Goal: Use online tool/utility: Utilize a website feature to perform a specific function

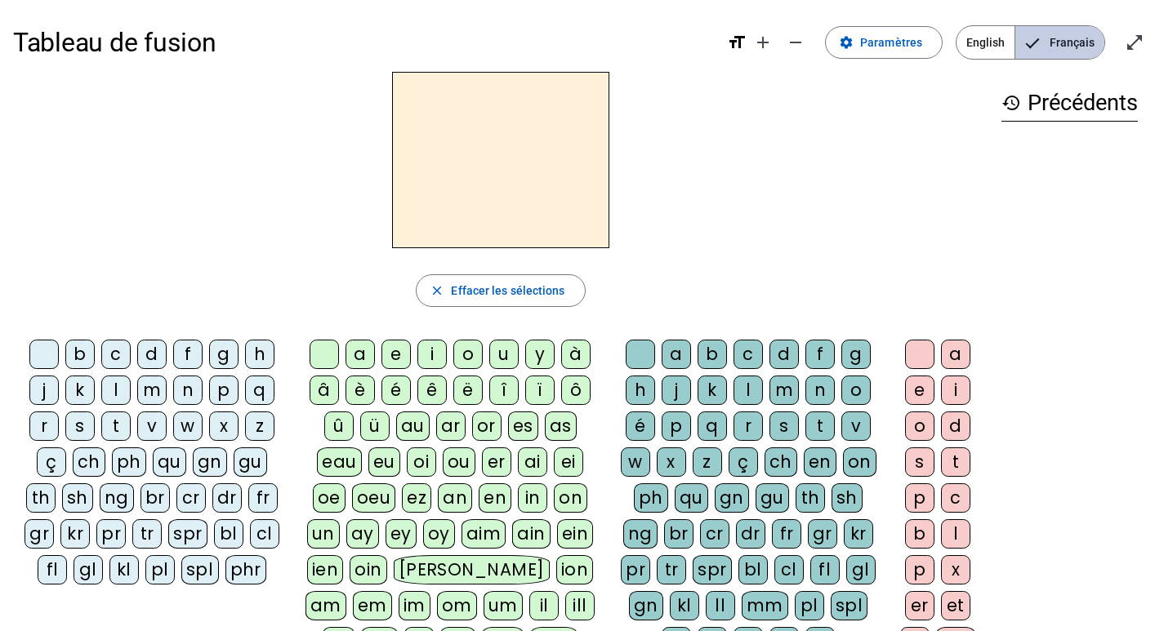
click at [1069, 42] on span "Français" at bounding box center [1059, 42] width 89 height 33
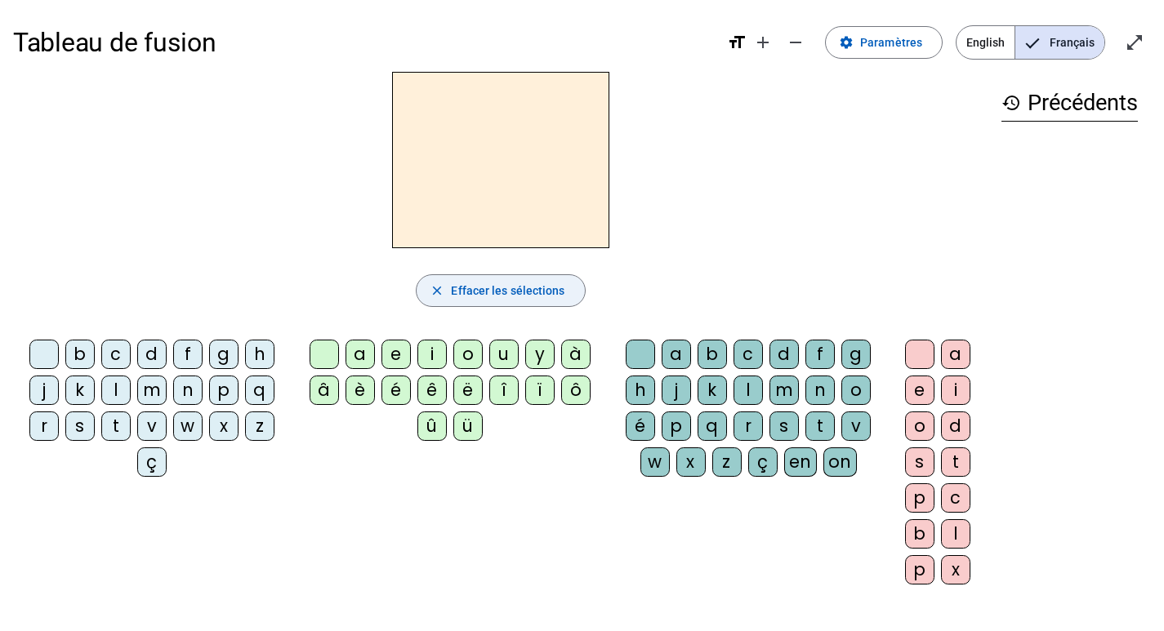
click at [510, 291] on span "Effacer les sélections" at bounding box center [507, 291] width 113 height 20
click at [888, 47] on span "Paramètres" at bounding box center [891, 43] width 62 height 20
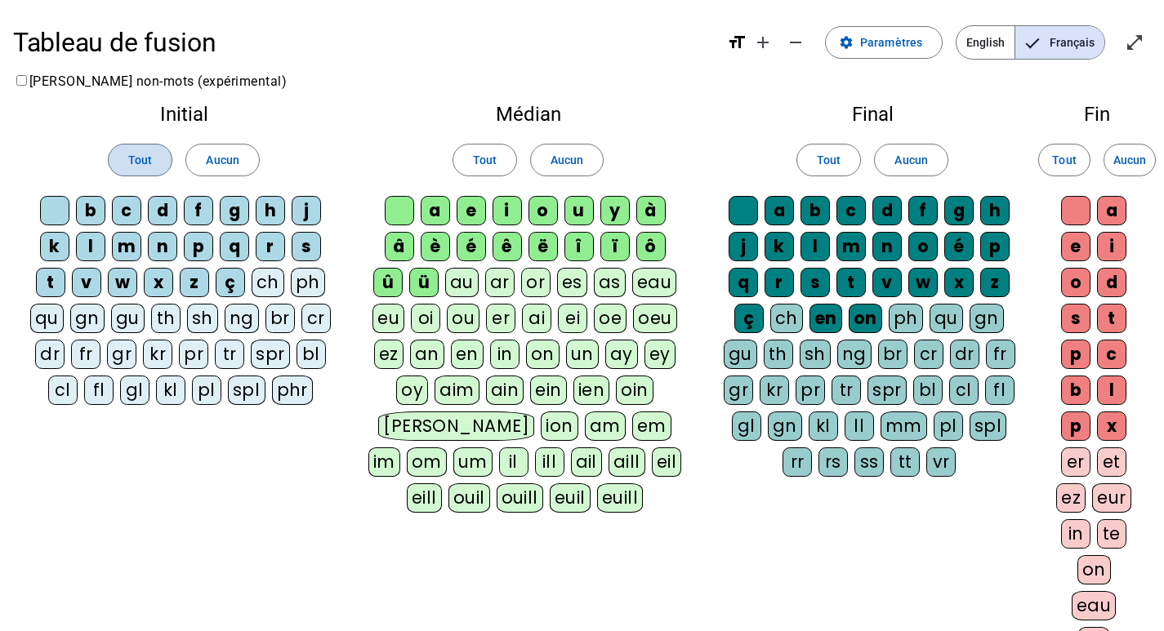
click at [135, 156] on span "Tout" at bounding box center [140, 160] width 24 height 20
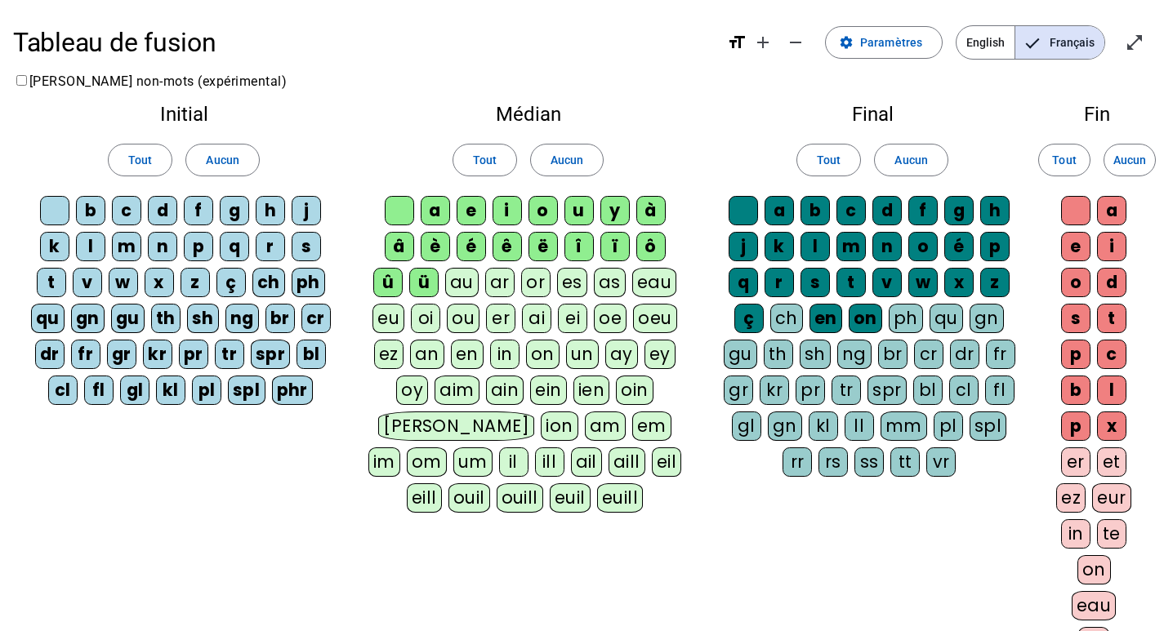
click at [444, 208] on div "a" at bounding box center [435, 210] width 29 height 29
drag, startPoint x: 468, startPoint y: 211, endPoint x: 481, endPoint y: 211, distance: 13.1
click at [471, 211] on div "e" at bounding box center [470, 210] width 29 height 29
click at [515, 211] on div "i" at bounding box center [506, 210] width 29 height 29
click at [545, 215] on div "o" at bounding box center [542, 210] width 29 height 29
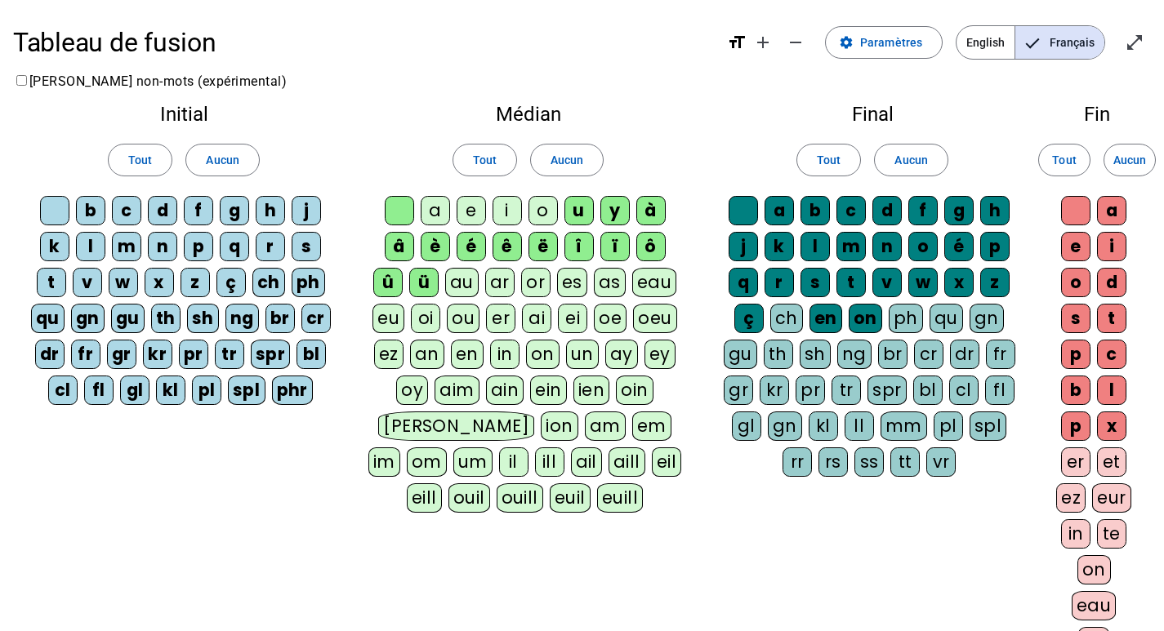
click at [576, 215] on div "u" at bounding box center [578, 210] width 29 height 29
click at [845, 159] on span at bounding box center [828, 159] width 63 height 39
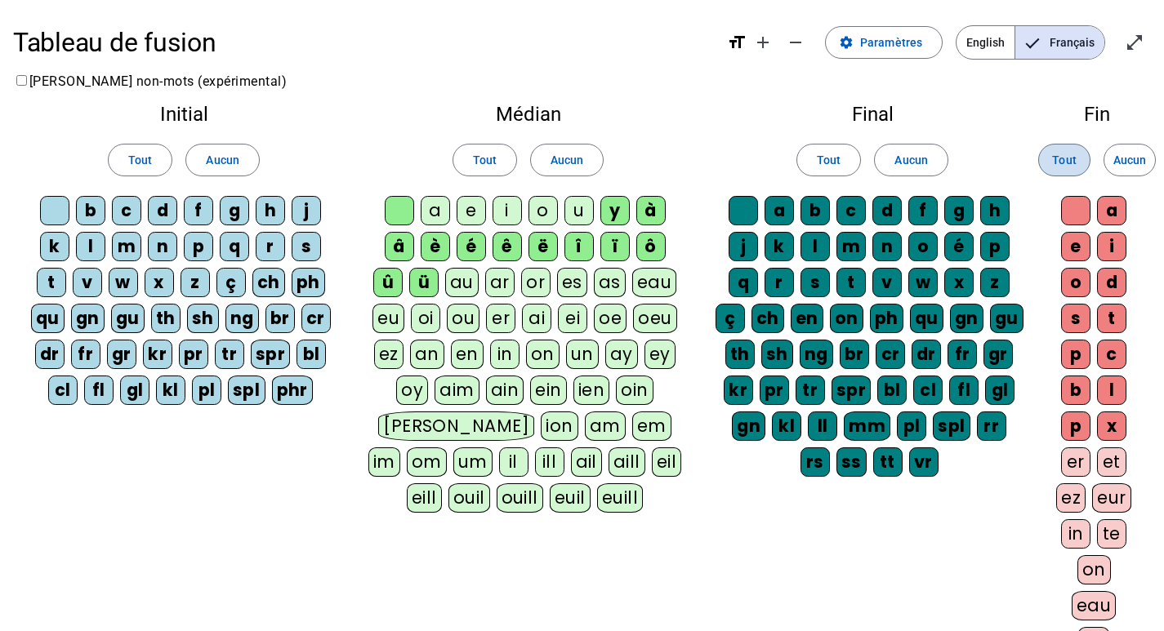
click at [1064, 162] on span "Tout" at bounding box center [1064, 160] width 24 height 20
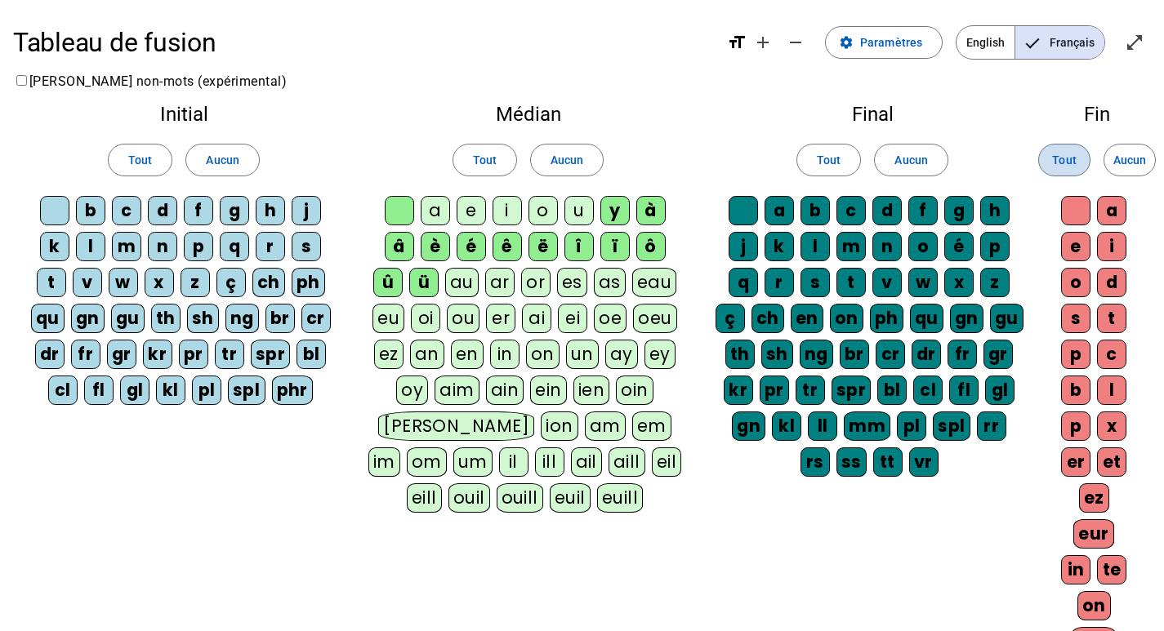
click at [1080, 155] on span at bounding box center [1064, 159] width 51 height 39
click at [844, 154] on span at bounding box center [828, 159] width 63 height 39
click at [478, 161] on span "Tout" at bounding box center [485, 160] width 24 height 20
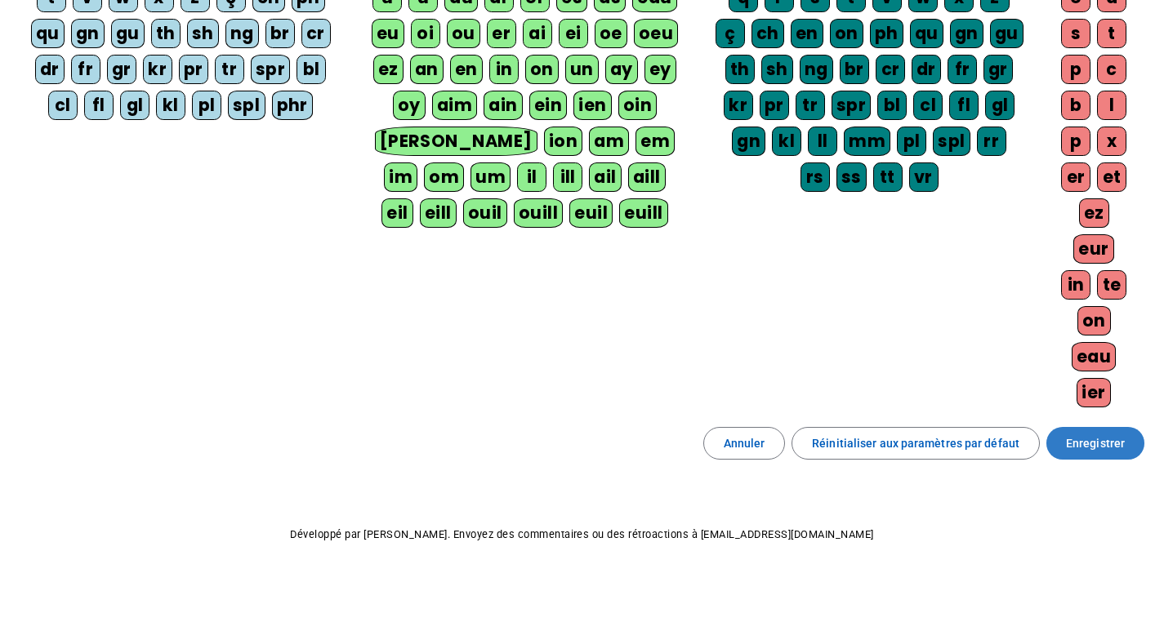
click at [1080, 445] on span "Enregistrer" at bounding box center [1095, 444] width 59 height 20
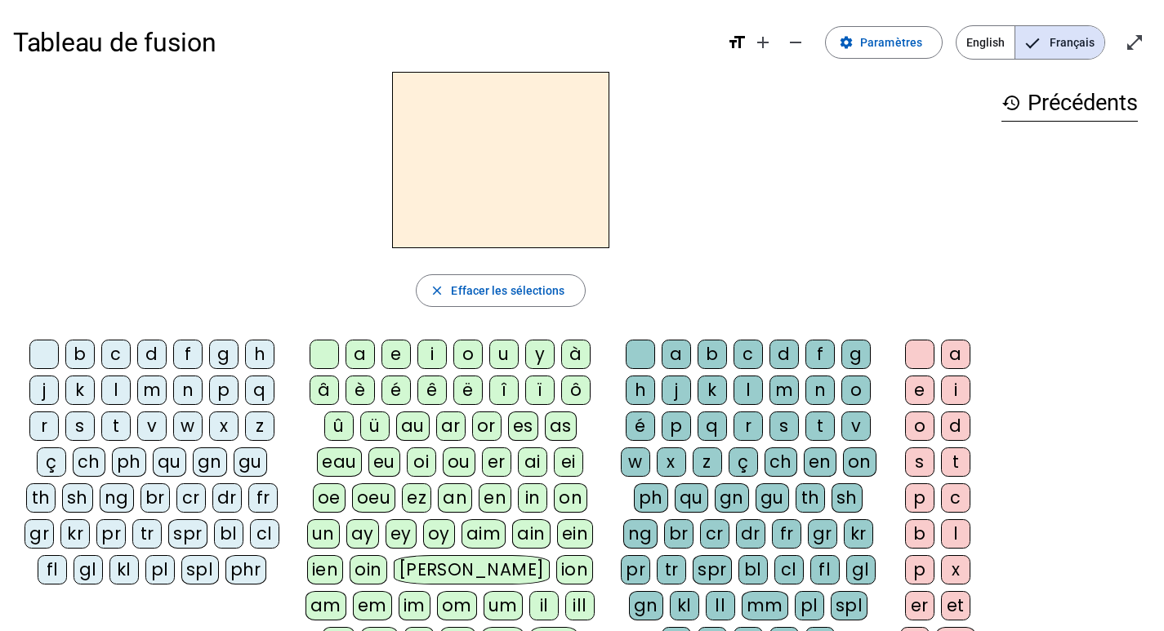
click at [148, 352] on div "d" at bounding box center [151, 354] width 29 height 29
click at [469, 353] on div "o" at bounding box center [467, 354] width 29 height 29
click at [791, 354] on div "d" at bounding box center [783, 354] width 29 height 29
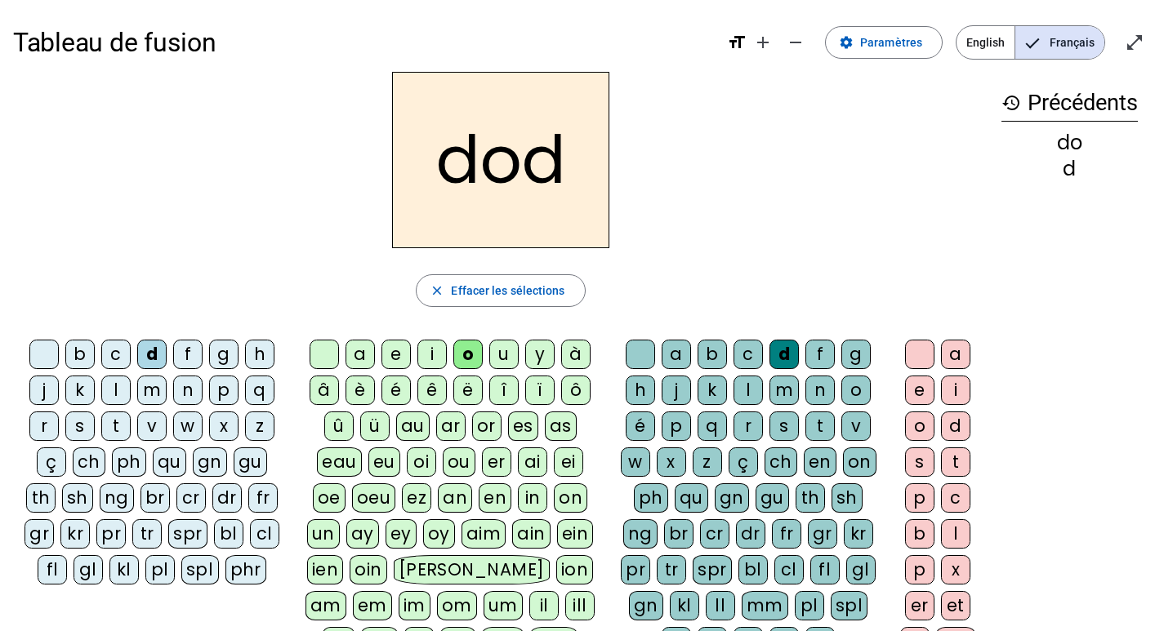
click at [953, 354] on div "a" at bounding box center [955, 354] width 29 height 29
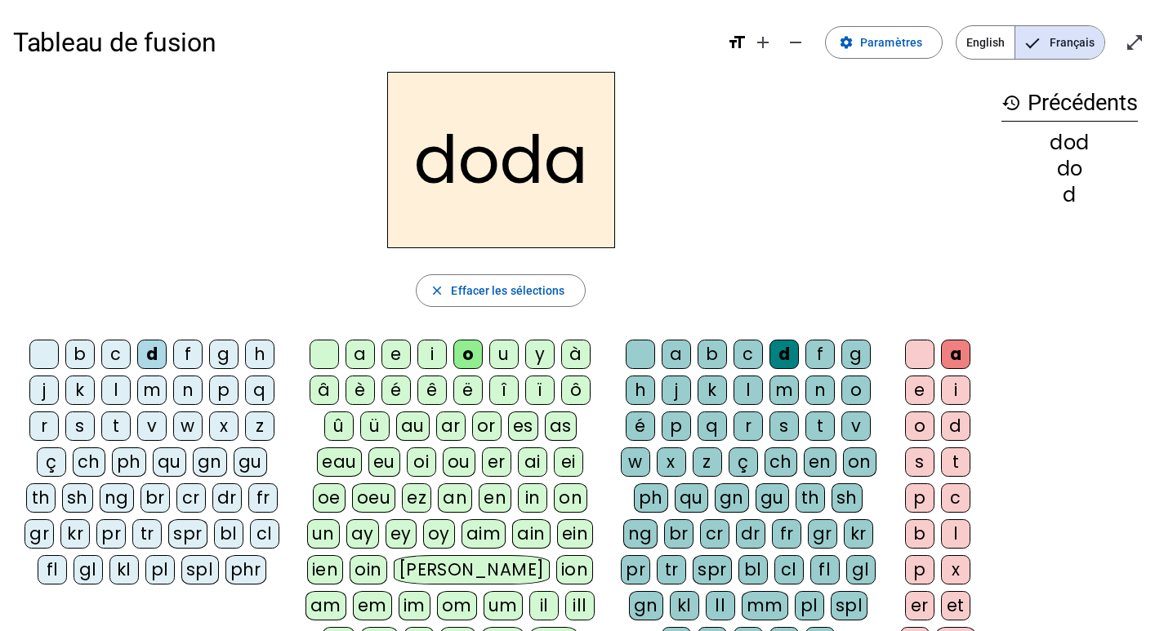
click at [161, 393] on div "m" at bounding box center [151, 390] width 29 height 29
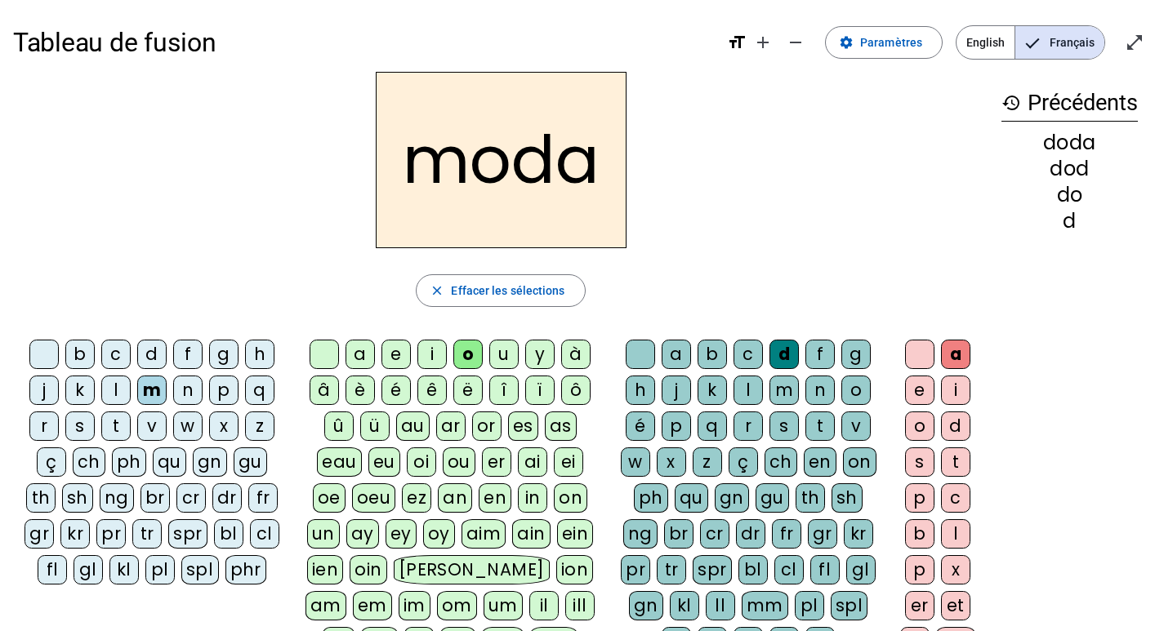
click at [441, 350] on div "i" at bounding box center [431, 354] width 29 height 29
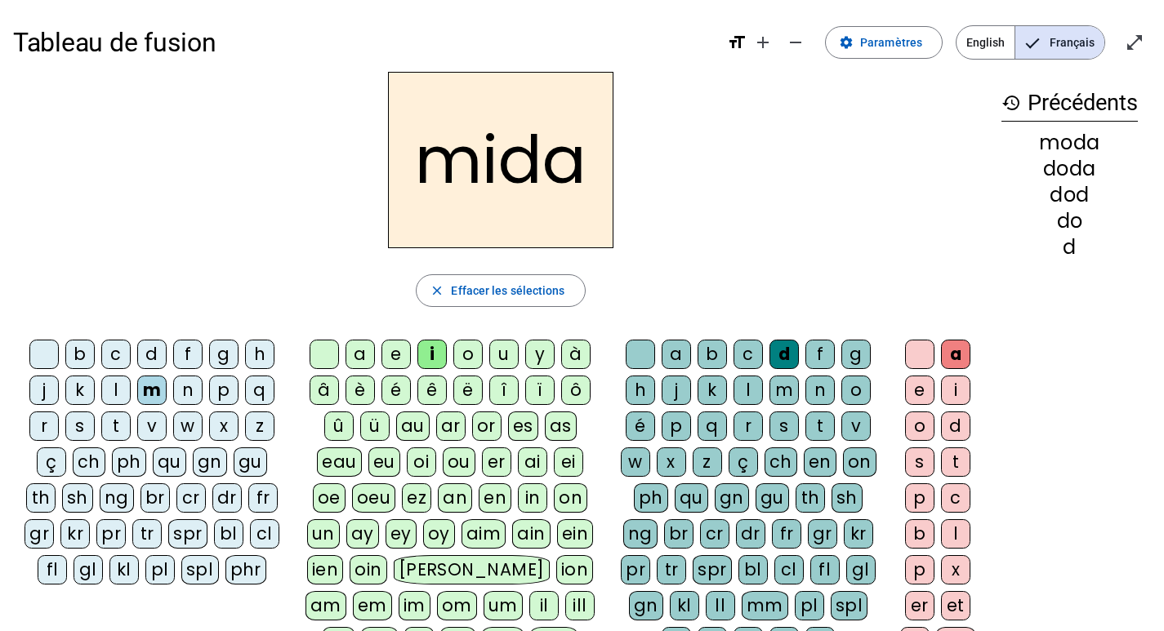
click at [781, 389] on div "m" at bounding box center [783, 390] width 29 height 29
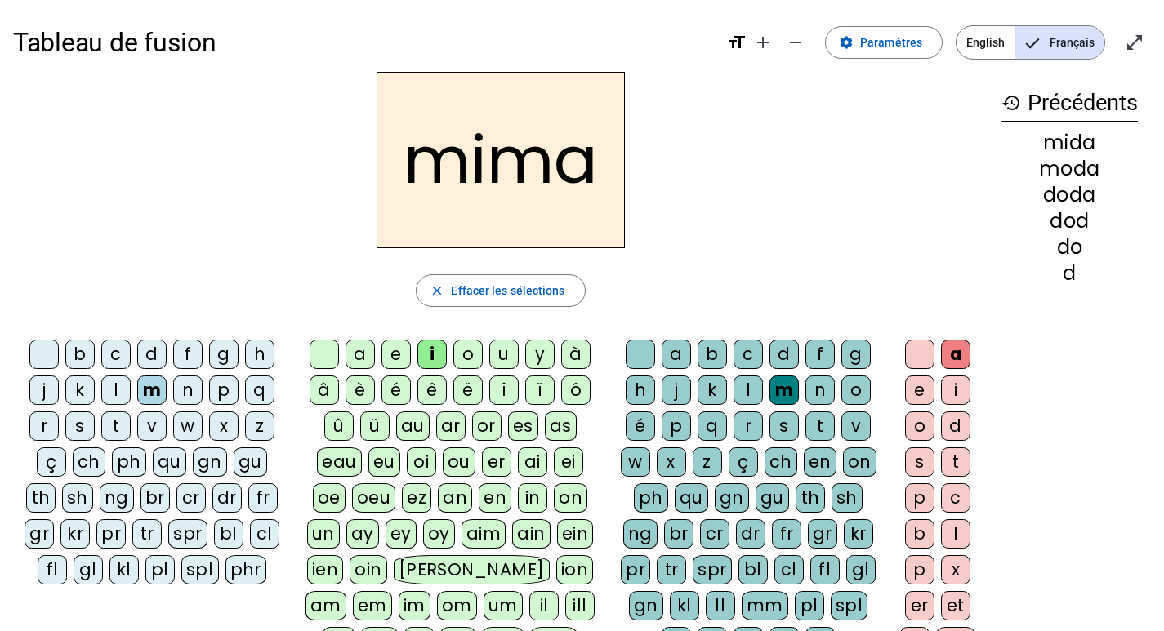
click at [394, 358] on div "e" at bounding box center [395, 354] width 29 height 29
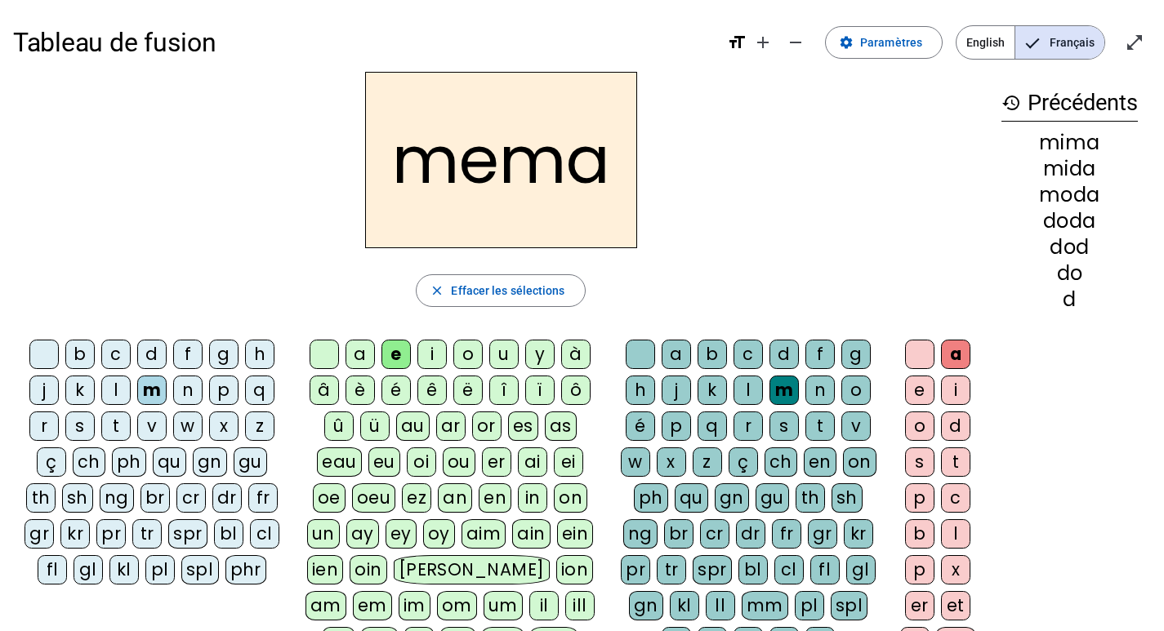
click at [127, 394] on div "l" at bounding box center [115, 390] width 29 height 29
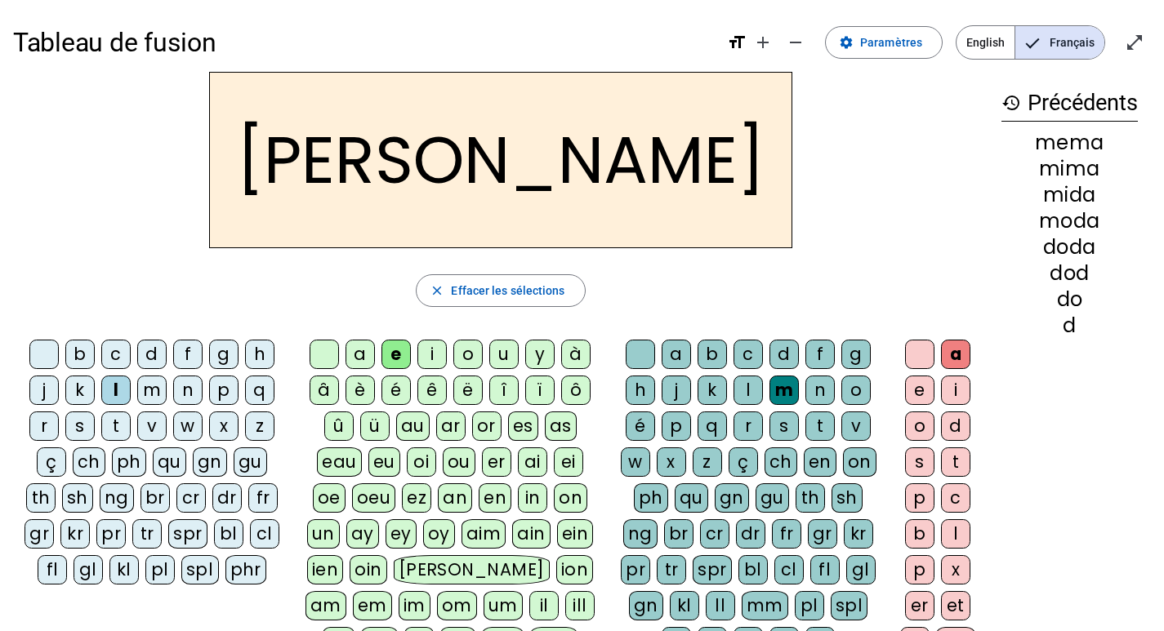
click at [681, 356] on div "a" at bounding box center [675, 354] width 29 height 29
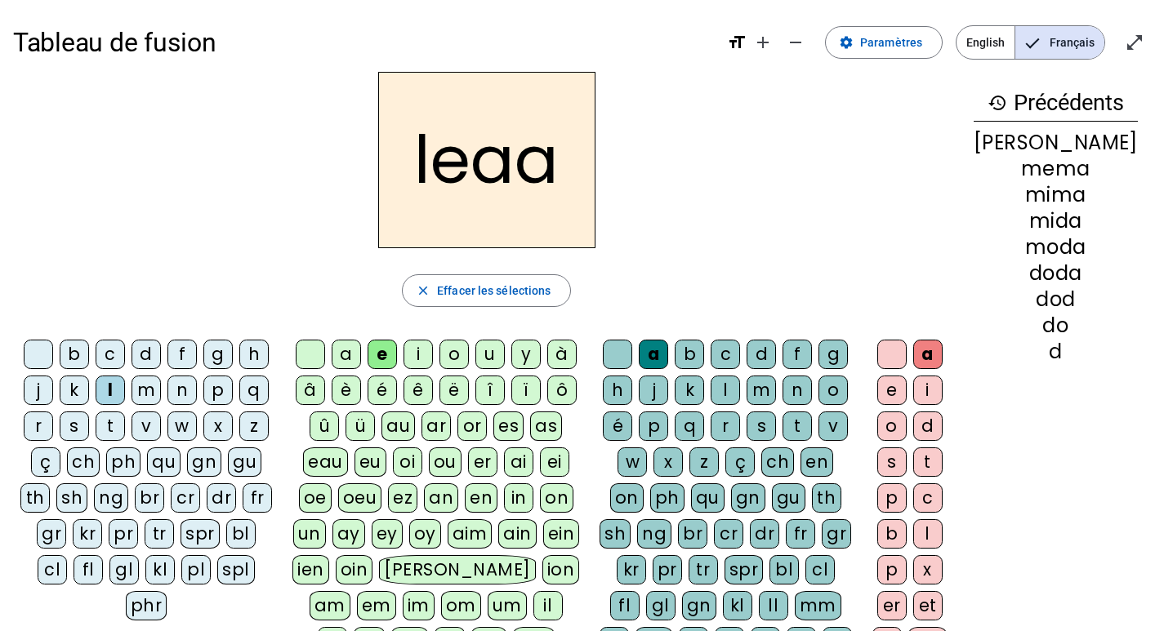
click at [668, 355] on div "a" at bounding box center [653, 354] width 29 height 29
click at [567, 285] on span "button" at bounding box center [486, 290] width 167 height 39
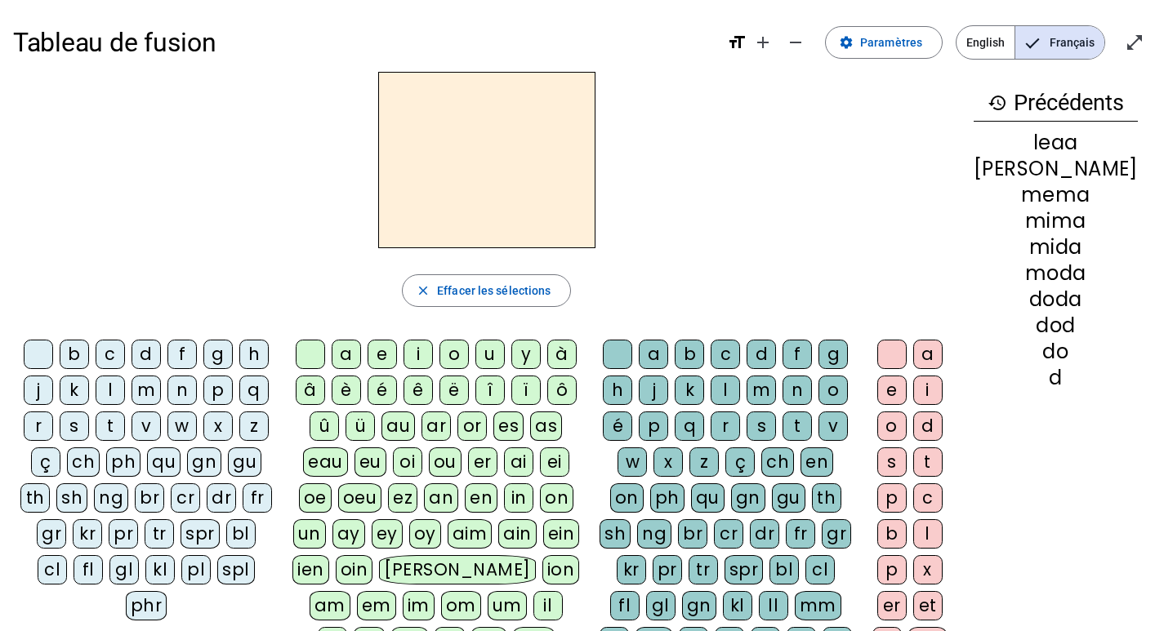
click at [1025, 100] on h3 "history Précédents" at bounding box center [1055, 103] width 164 height 37
click at [1007, 102] on mat-icon "history" at bounding box center [997, 103] width 20 height 20
click at [911, 49] on span "Paramètres" at bounding box center [891, 43] width 62 height 20
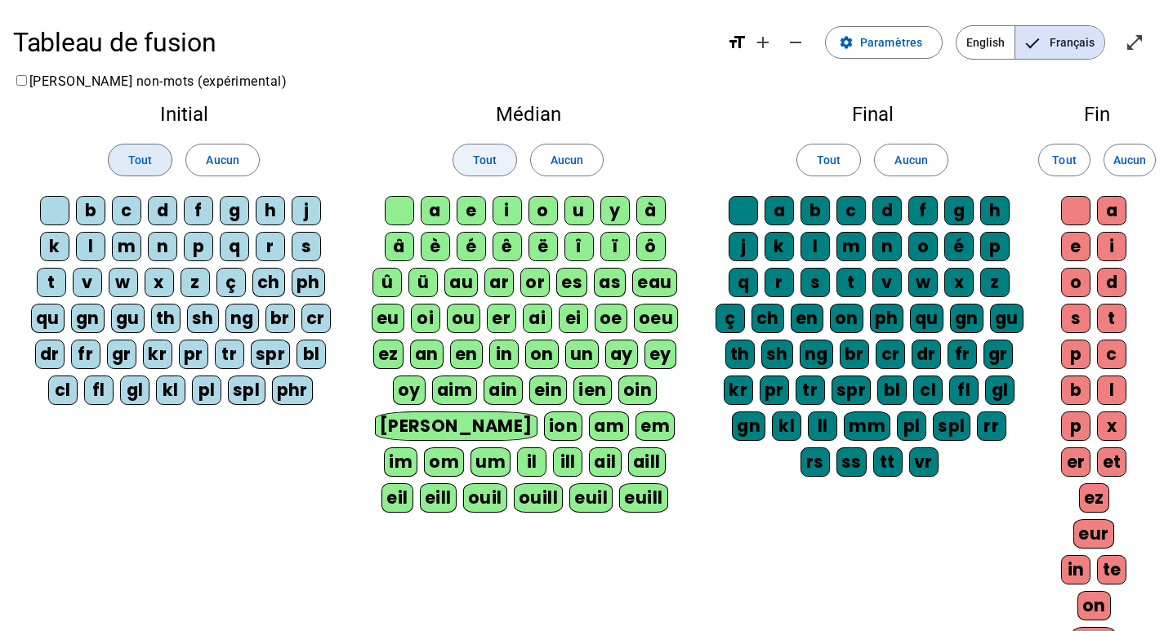
drag, startPoint x: 139, startPoint y: 147, endPoint x: 485, endPoint y: 154, distance: 346.3
click at [149, 153] on button "Tout" at bounding box center [140, 160] width 65 height 33
click at [499, 155] on span at bounding box center [484, 159] width 63 height 39
click at [817, 162] on button "Tout" at bounding box center [828, 160] width 65 height 33
click at [1063, 162] on span "Tout" at bounding box center [1064, 160] width 24 height 20
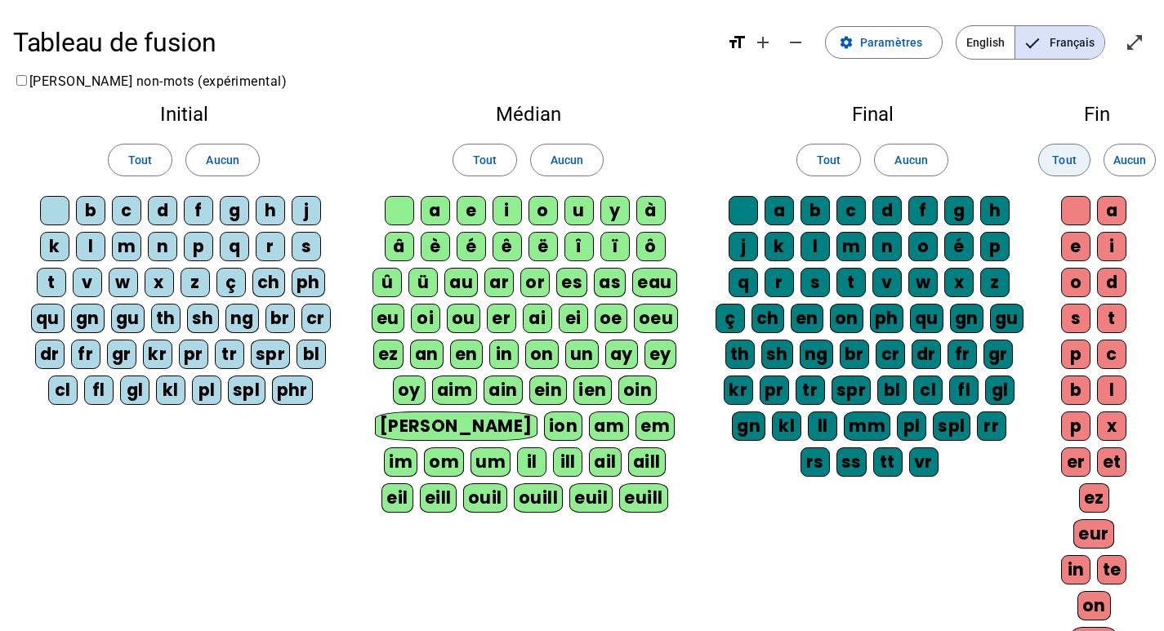
click at [1081, 160] on span at bounding box center [1064, 159] width 51 height 39
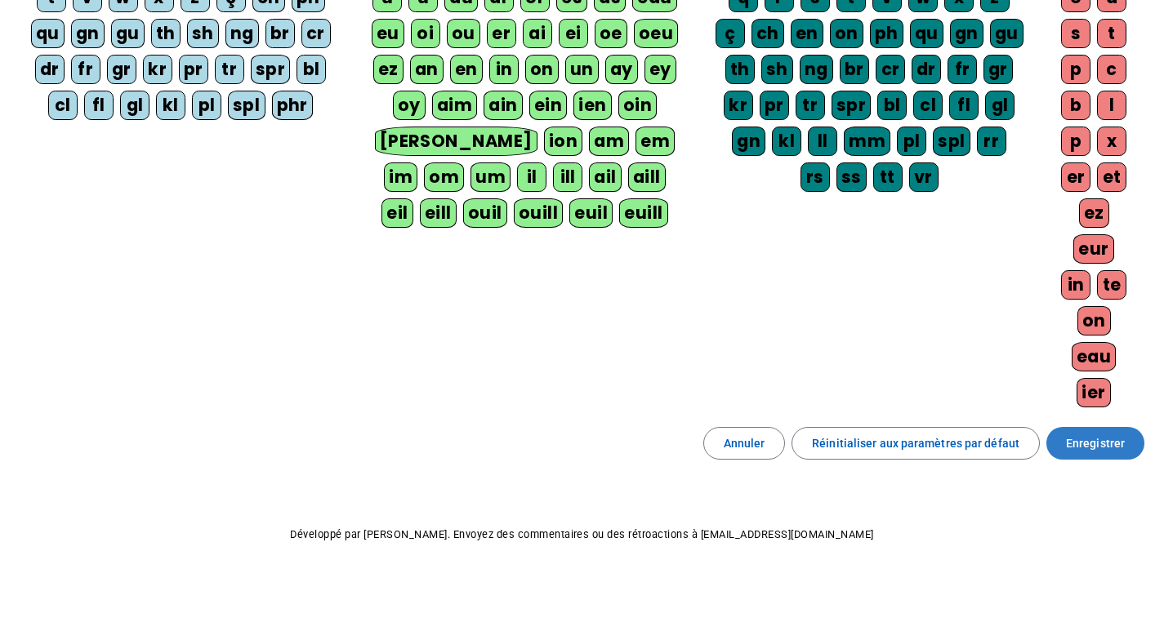
click at [1102, 443] on span "Enregistrer" at bounding box center [1095, 444] width 59 height 20
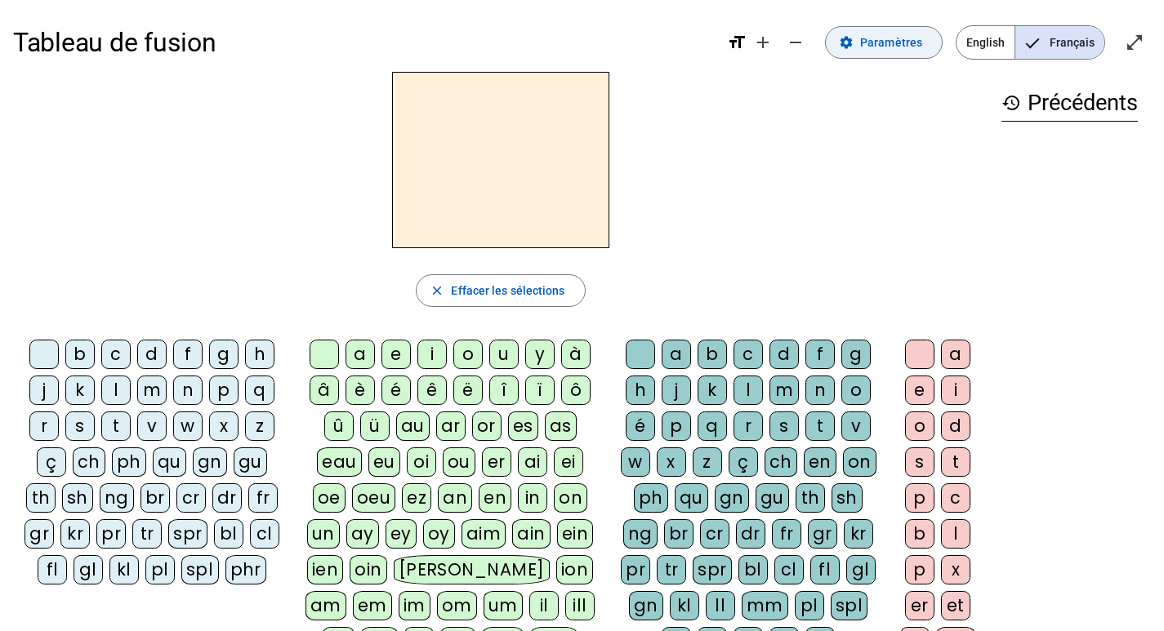
click at [851, 51] on span at bounding box center [884, 42] width 116 height 39
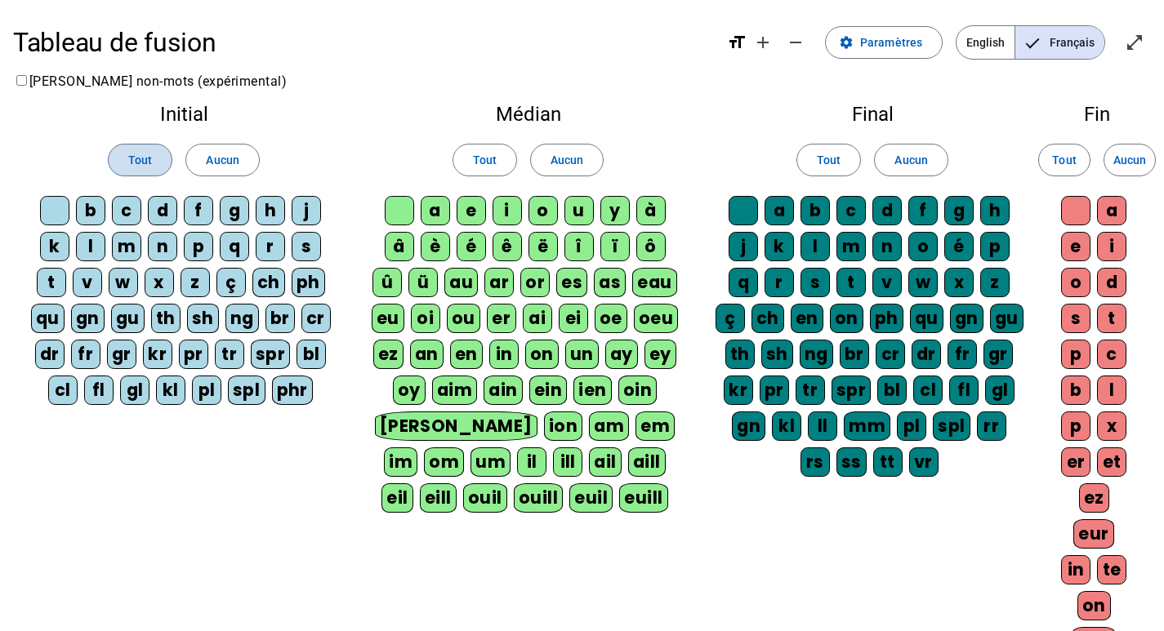
click at [139, 151] on span "Tout" at bounding box center [140, 160] width 24 height 20
click at [436, 209] on div "a" at bounding box center [435, 210] width 29 height 29
drag, startPoint x: 492, startPoint y: 209, endPoint x: 514, endPoint y: 208, distance: 22.1
click at [495, 209] on div "i" at bounding box center [506, 210] width 29 height 29
click at [514, 208] on div "i" at bounding box center [506, 210] width 29 height 29
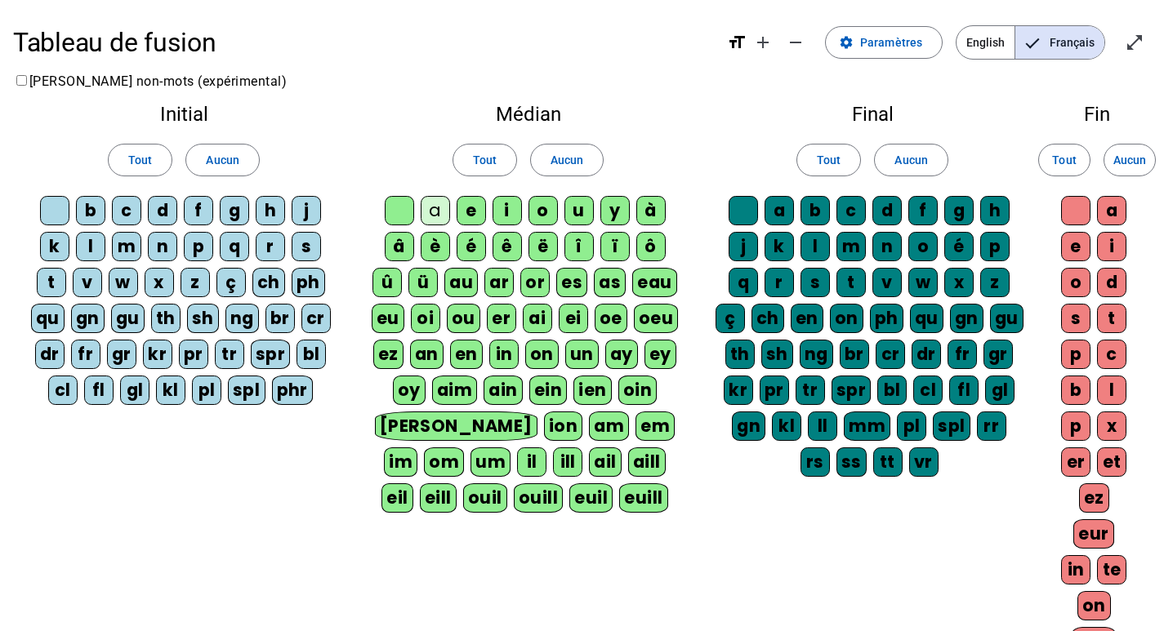
click at [484, 207] on div "e" at bounding box center [470, 210] width 29 height 29
drag, startPoint x: 508, startPoint y: 207, endPoint x: 525, endPoint y: 207, distance: 17.1
click at [513, 207] on div "i" at bounding box center [506, 210] width 29 height 29
click at [536, 207] on div "o" at bounding box center [542, 210] width 29 height 29
click at [576, 211] on div "u" at bounding box center [578, 210] width 29 height 29
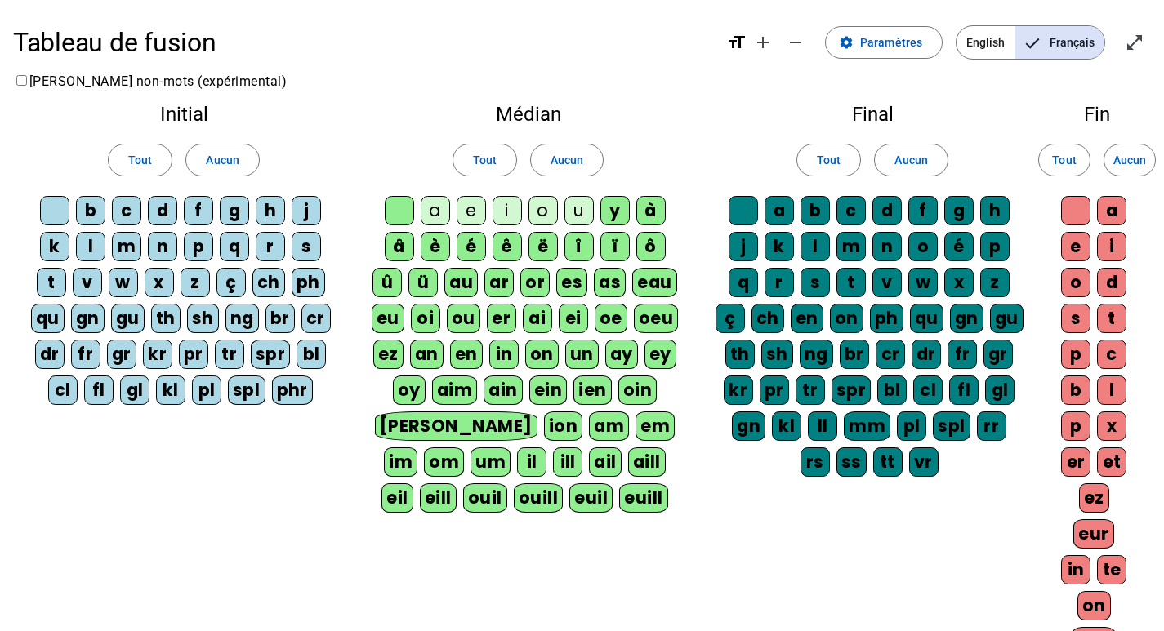
click at [460, 247] on div "é" at bounding box center [470, 246] width 29 height 29
click at [468, 254] on div "é" at bounding box center [470, 246] width 29 height 29
click at [774, 216] on div "a" at bounding box center [778, 210] width 29 height 29
drag, startPoint x: 815, startPoint y: 207, endPoint x: 827, endPoint y: 207, distance: 12.2
click at [817, 207] on div "b" at bounding box center [814, 210] width 29 height 29
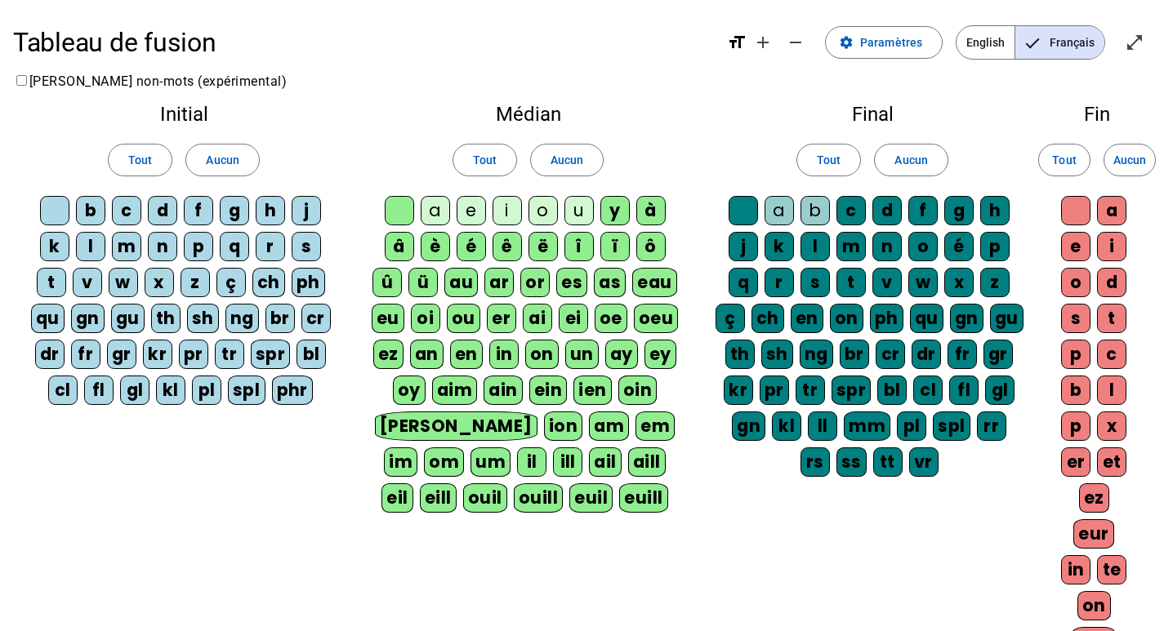
drag, startPoint x: 838, startPoint y: 208, endPoint x: 883, endPoint y: 211, distance: 45.8
click at [848, 210] on div "c" at bounding box center [850, 210] width 29 height 29
drag, startPoint x: 883, startPoint y: 211, endPoint x: 926, endPoint y: 214, distance: 42.6
click at [897, 213] on div "d" at bounding box center [886, 210] width 29 height 29
drag, startPoint x: 926, startPoint y: 214, endPoint x: 955, endPoint y: 215, distance: 29.4
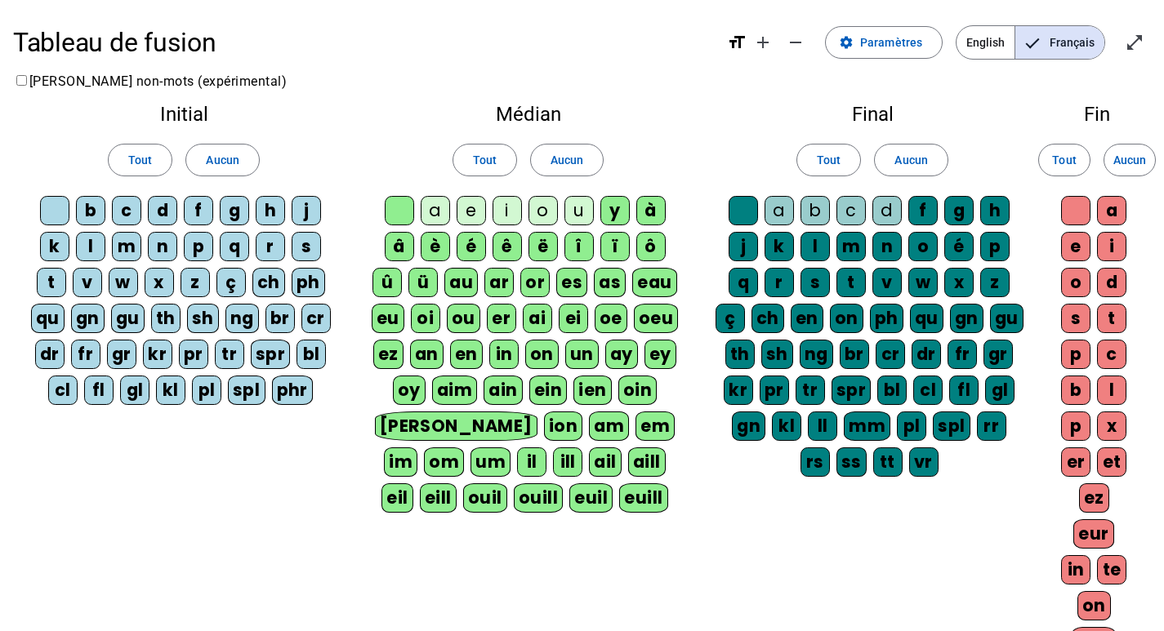
click at [929, 215] on div "f" at bounding box center [922, 210] width 29 height 29
click at [964, 216] on div "g" at bounding box center [958, 210] width 29 height 29
drag, startPoint x: 989, startPoint y: 216, endPoint x: 997, endPoint y: 238, distance: 23.5
click at [990, 217] on div "h" at bounding box center [994, 210] width 29 height 29
click at [998, 254] on div "p" at bounding box center [994, 246] width 29 height 29
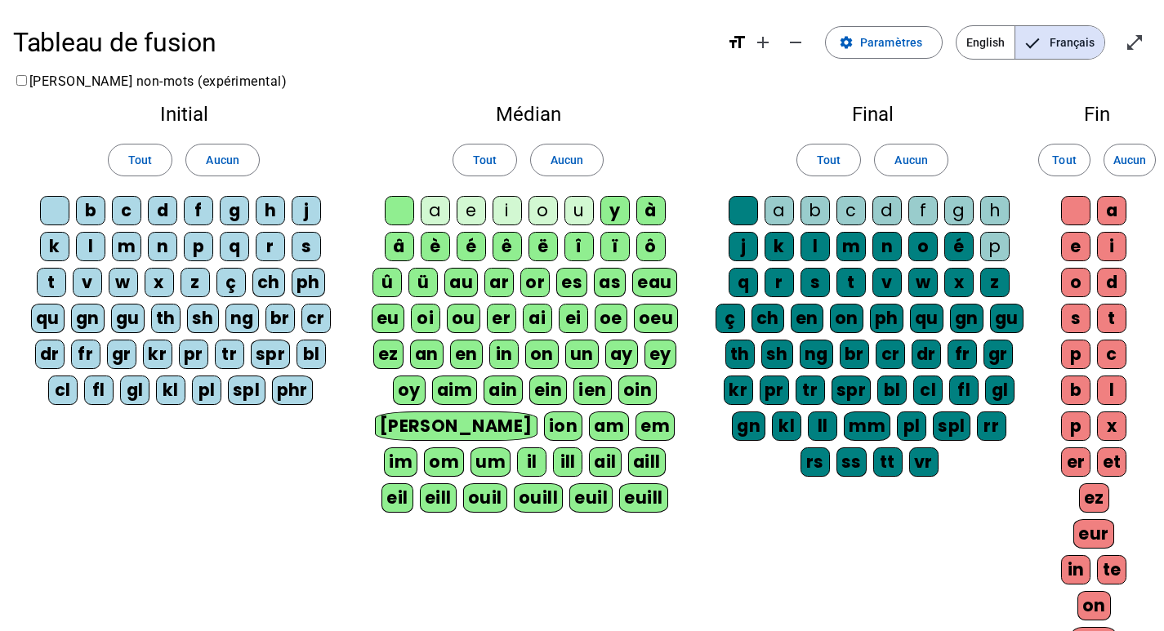
drag, startPoint x: 951, startPoint y: 247, endPoint x: 928, endPoint y: 247, distance: 22.9
click at [950, 247] on div "é" at bounding box center [958, 246] width 29 height 29
click at [919, 247] on div "o" at bounding box center [922, 246] width 29 height 29
click at [875, 247] on div "n" at bounding box center [886, 246] width 29 height 29
drag, startPoint x: 842, startPoint y: 247, endPoint x: 801, endPoint y: 247, distance: 40.8
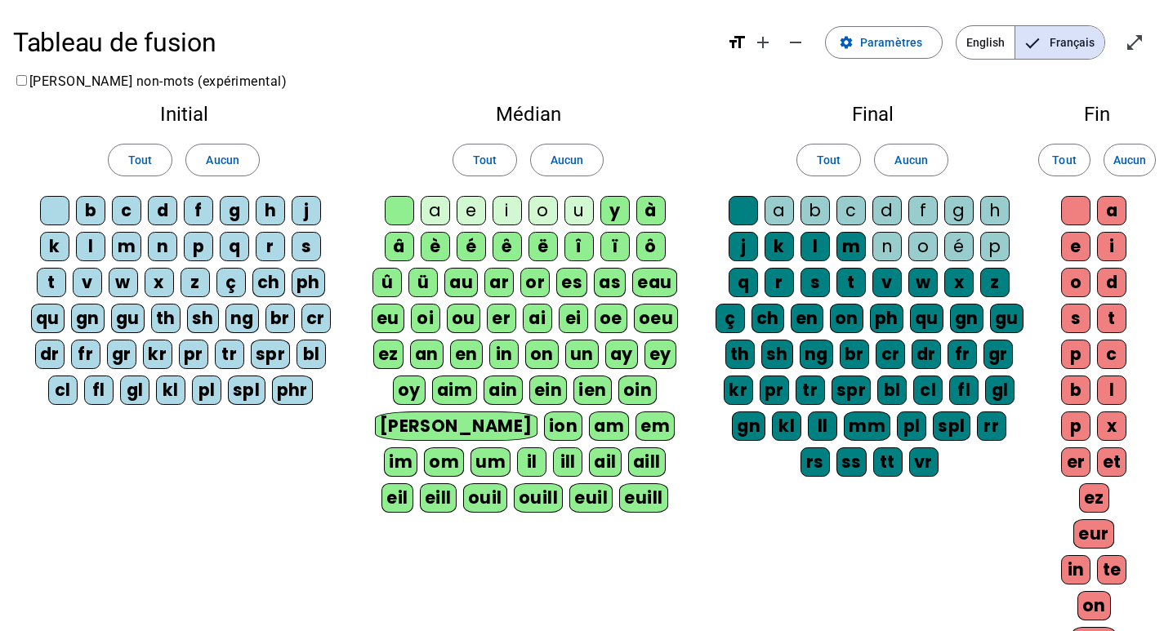
click at [837, 247] on div "m" at bounding box center [850, 246] width 29 height 29
click at [801, 247] on div "l" at bounding box center [814, 246] width 29 height 29
click at [772, 246] on div "k" at bounding box center [778, 246] width 29 height 29
click at [743, 244] on div "j" at bounding box center [742, 246] width 29 height 29
drag, startPoint x: 751, startPoint y: 265, endPoint x: 770, endPoint y: 266, distance: 18.8
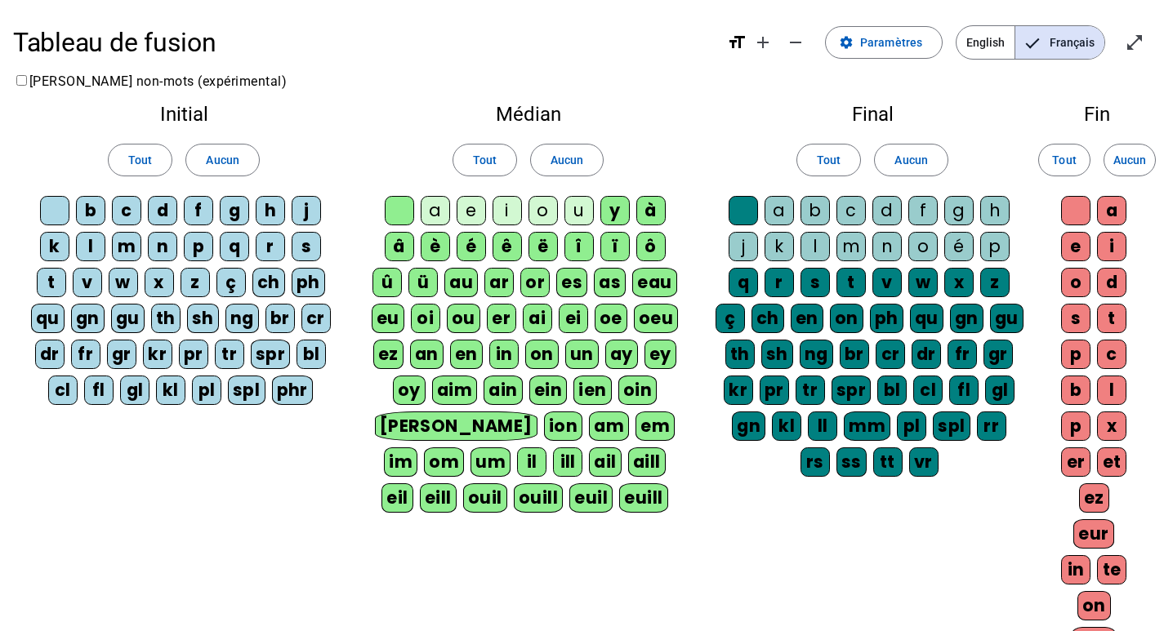
click at [754, 266] on letter-bubble "j" at bounding box center [746, 250] width 36 height 36
click at [789, 270] on div "r" at bounding box center [778, 282] width 29 height 29
drag, startPoint x: 755, startPoint y: 277, endPoint x: 732, endPoint y: 259, distance: 29.1
click at [754, 277] on div "q" at bounding box center [742, 282] width 29 height 29
click at [731, 248] on div "j" at bounding box center [742, 246] width 29 height 29
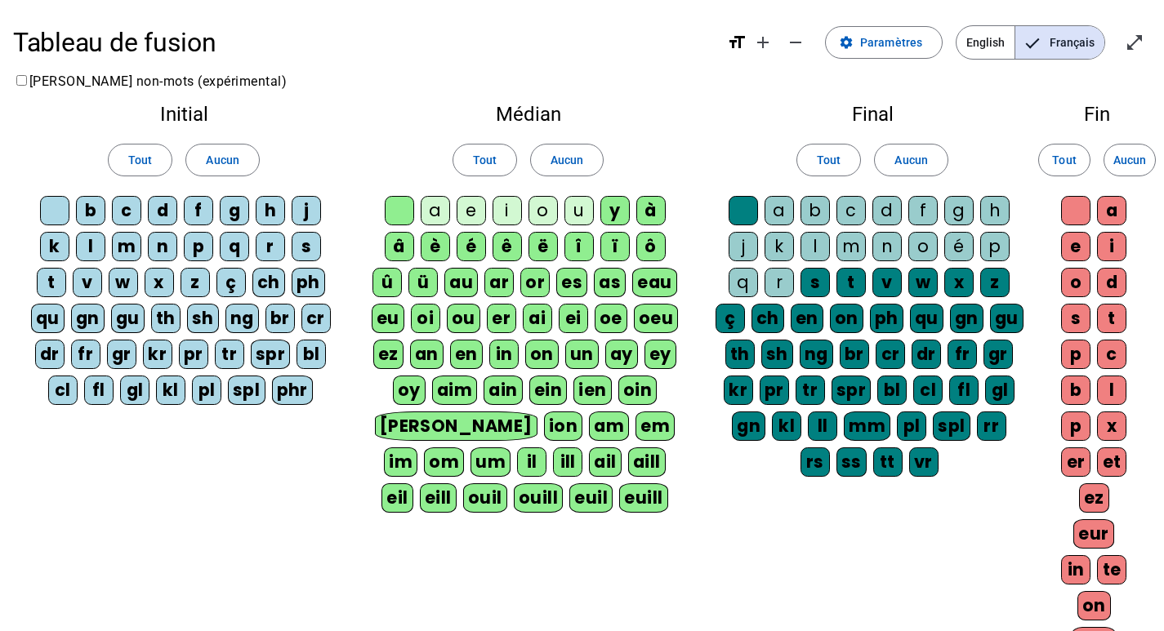
drag, startPoint x: 805, startPoint y: 270, endPoint x: 816, endPoint y: 274, distance: 11.1
click at [810, 273] on div "s" at bounding box center [814, 282] width 29 height 29
drag, startPoint x: 859, startPoint y: 275, endPoint x: 886, endPoint y: 279, distance: 27.3
click at [860, 275] on div "t" at bounding box center [850, 282] width 29 height 29
drag, startPoint x: 886, startPoint y: 279, endPoint x: 923, endPoint y: 286, distance: 37.3
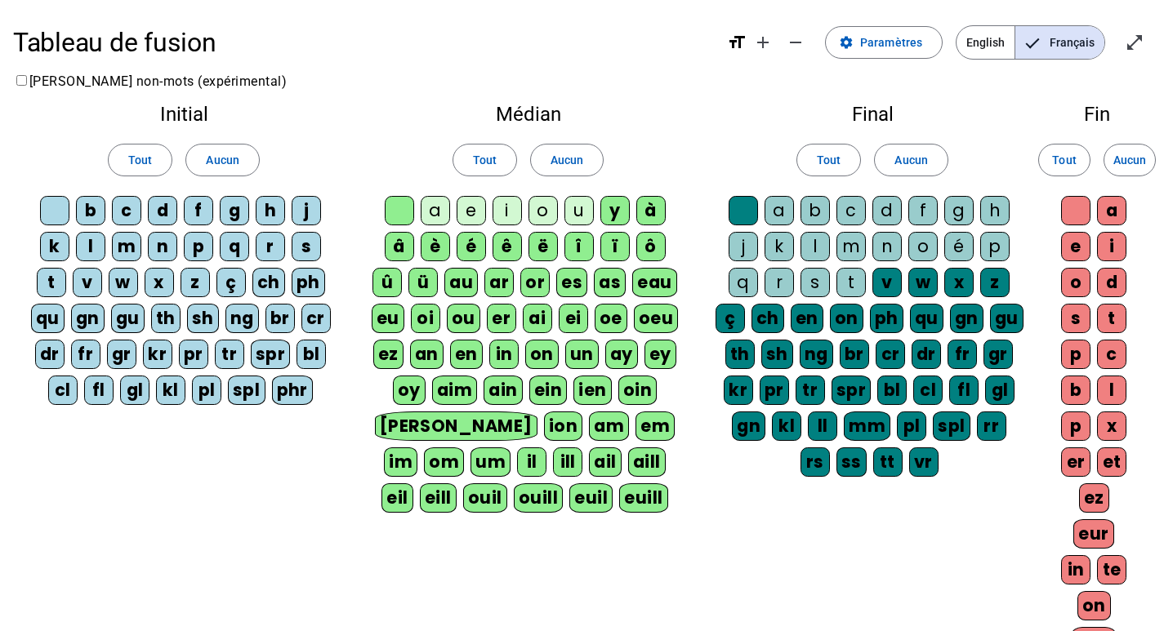
click at [900, 284] on div "v" at bounding box center [886, 282] width 29 height 29
click at [931, 286] on div "w" at bounding box center [922, 282] width 29 height 29
drag, startPoint x: 960, startPoint y: 286, endPoint x: 988, endPoint y: 286, distance: 27.8
click at [970, 286] on div "x" at bounding box center [958, 282] width 29 height 29
click at [988, 286] on div "z" at bounding box center [994, 282] width 29 height 29
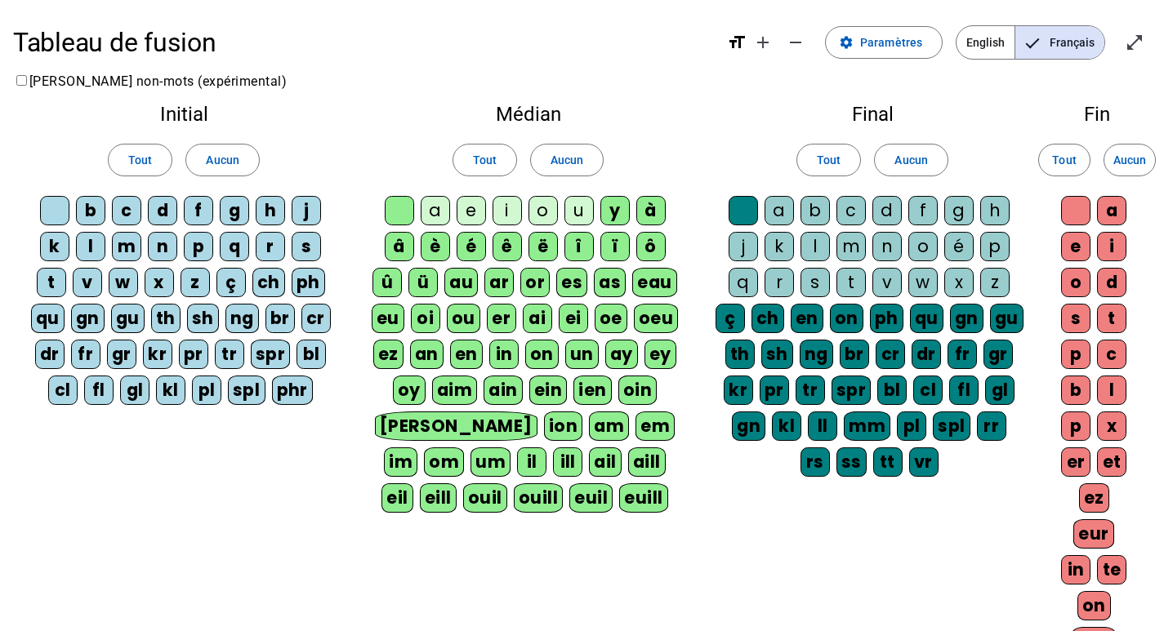
click at [1115, 207] on div "a" at bounding box center [1111, 210] width 29 height 29
drag, startPoint x: 1073, startPoint y: 245, endPoint x: 1142, endPoint y: 249, distance: 68.7
click at [1088, 248] on div "e" at bounding box center [1075, 246] width 29 height 29
drag, startPoint x: 1142, startPoint y: 249, endPoint x: 1108, endPoint y: 256, distance: 34.1
click at [1142, 251] on div "Fin Tout Aucun a e i o d s t p c b l p x er et ez eur in te on eau ier" at bounding box center [1097, 401] width 108 height 621
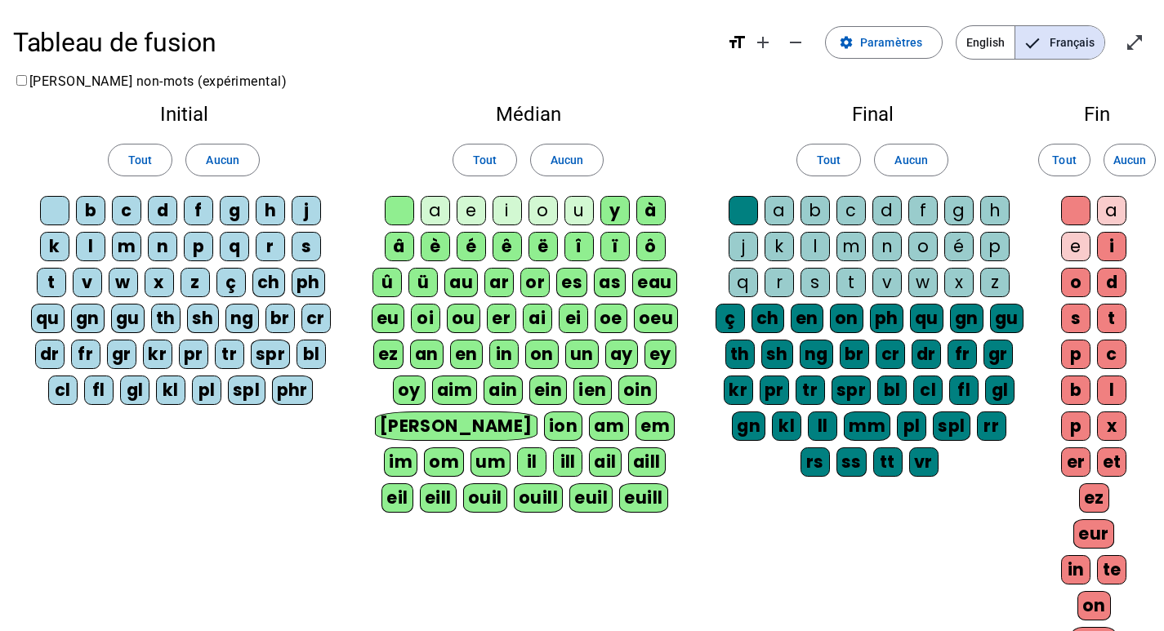
drag, startPoint x: 1114, startPoint y: 243, endPoint x: 1089, endPoint y: 272, distance: 37.6
click at [1110, 250] on div "i" at bounding box center [1111, 246] width 29 height 29
click at [1084, 282] on div "o" at bounding box center [1075, 282] width 29 height 29
click at [1107, 281] on div "d" at bounding box center [1111, 282] width 29 height 29
drag, startPoint x: 1086, startPoint y: 304, endPoint x: 1108, endPoint y: 306, distance: 22.2
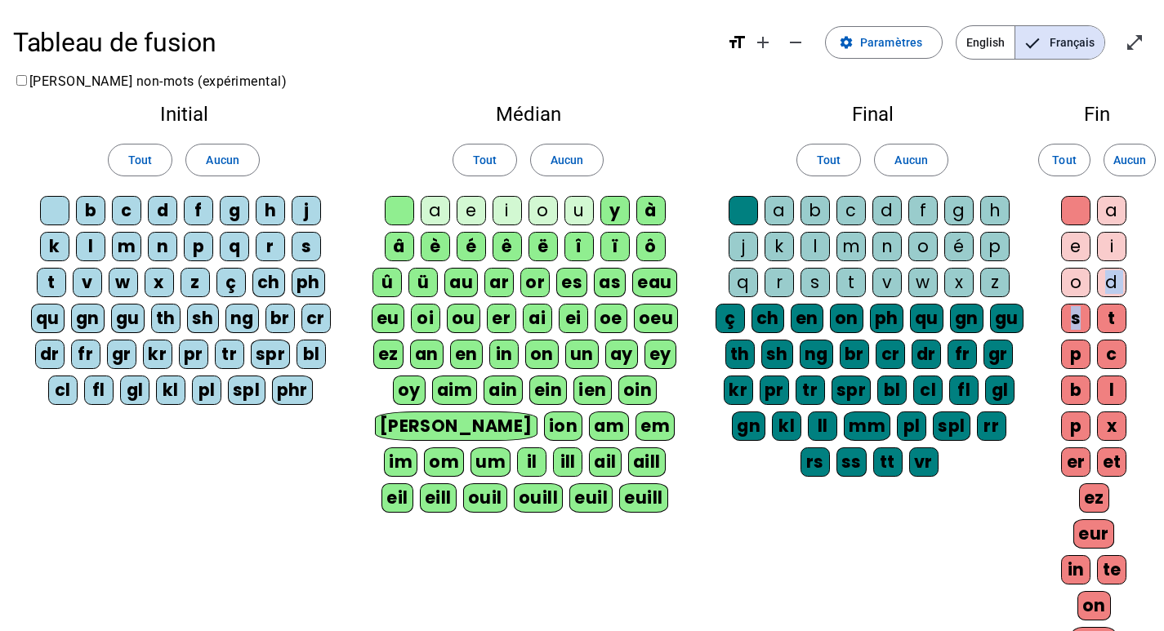
click at [1085, 305] on div "a e i o d s t p c b l p x er et ez eur in te on eau ier" at bounding box center [1097, 447] width 82 height 503
drag, startPoint x: 1113, startPoint y: 307, endPoint x: 1085, endPoint y: 349, distance: 50.7
click at [1110, 317] on div "t" at bounding box center [1111, 318] width 29 height 29
drag, startPoint x: 1068, startPoint y: 356, endPoint x: 1105, endPoint y: 352, distance: 37.0
click at [1070, 357] on div "p" at bounding box center [1075, 354] width 29 height 29
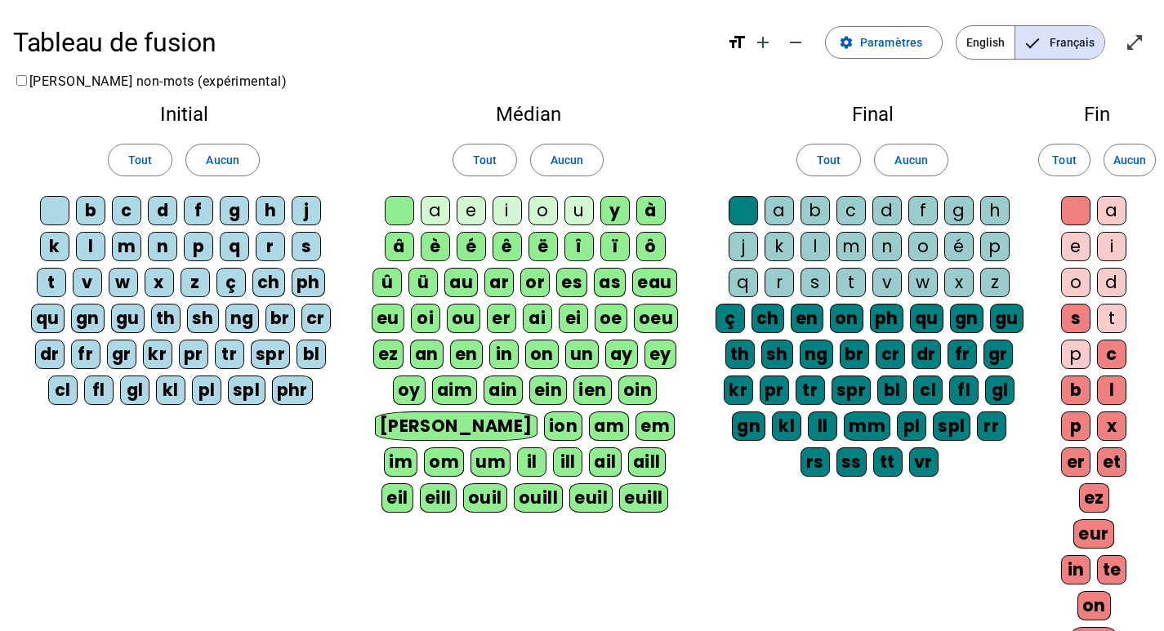
drag, startPoint x: 1113, startPoint y: 352, endPoint x: 1071, endPoint y: 327, distance: 48.3
click at [1102, 343] on div "c" at bounding box center [1111, 354] width 29 height 29
drag, startPoint x: 1064, startPoint y: 316, endPoint x: 1072, endPoint y: 332, distance: 18.3
click at [1065, 319] on div "s" at bounding box center [1075, 318] width 29 height 29
drag, startPoint x: 1079, startPoint y: 385, endPoint x: 1106, endPoint y: 385, distance: 26.9
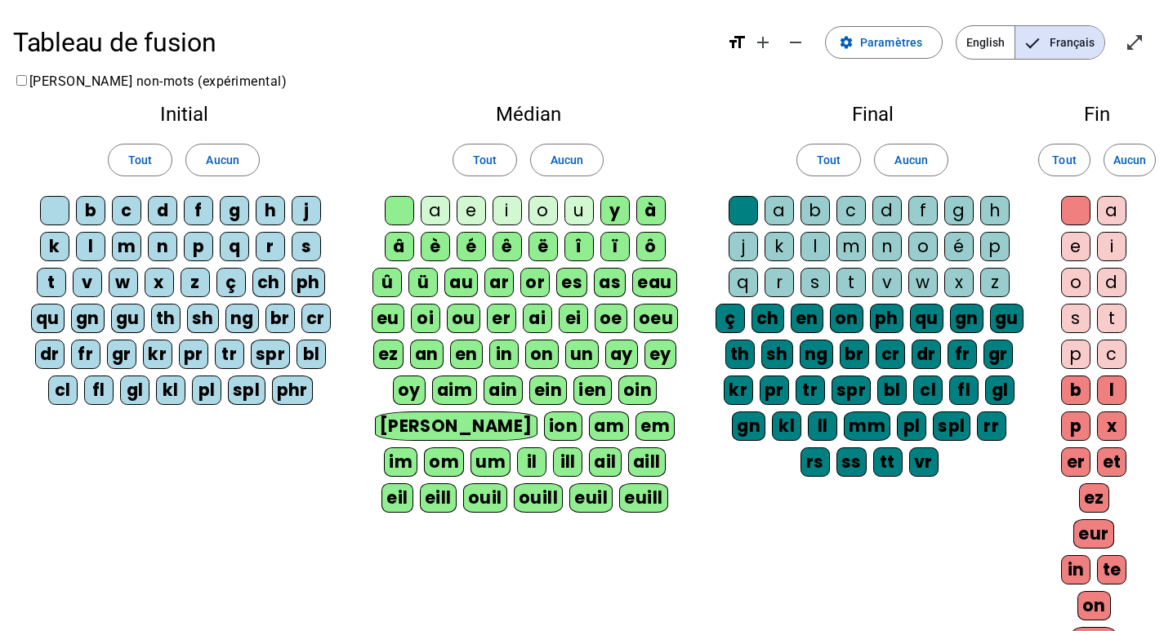
click at [1084, 385] on div "b" at bounding box center [1075, 390] width 29 height 29
click at [1106, 385] on div "l" at bounding box center [1111, 390] width 29 height 29
drag, startPoint x: 1074, startPoint y: 423, endPoint x: 1098, endPoint y: 423, distance: 24.5
click at [1084, 423] on div "p" at bounding box center [1075, 426] width 29 height 29
click at [1106, 423] on div "x" at bounding box center [1111, 426] width 29 height 29
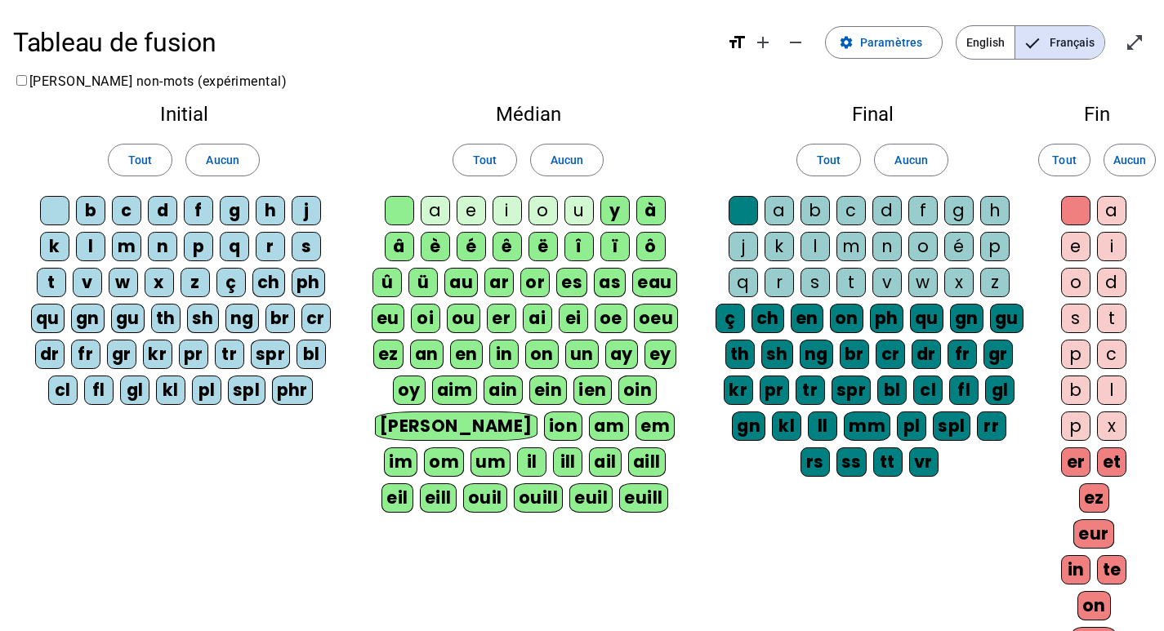
drag, startPoint x: 1082, startPoint y: 453, endPoint x: 1079, endPoint y: 433, distance: 20.6
click at [1082, 454] on div "er" at bounding box center [1075, 461] width 29 height 29
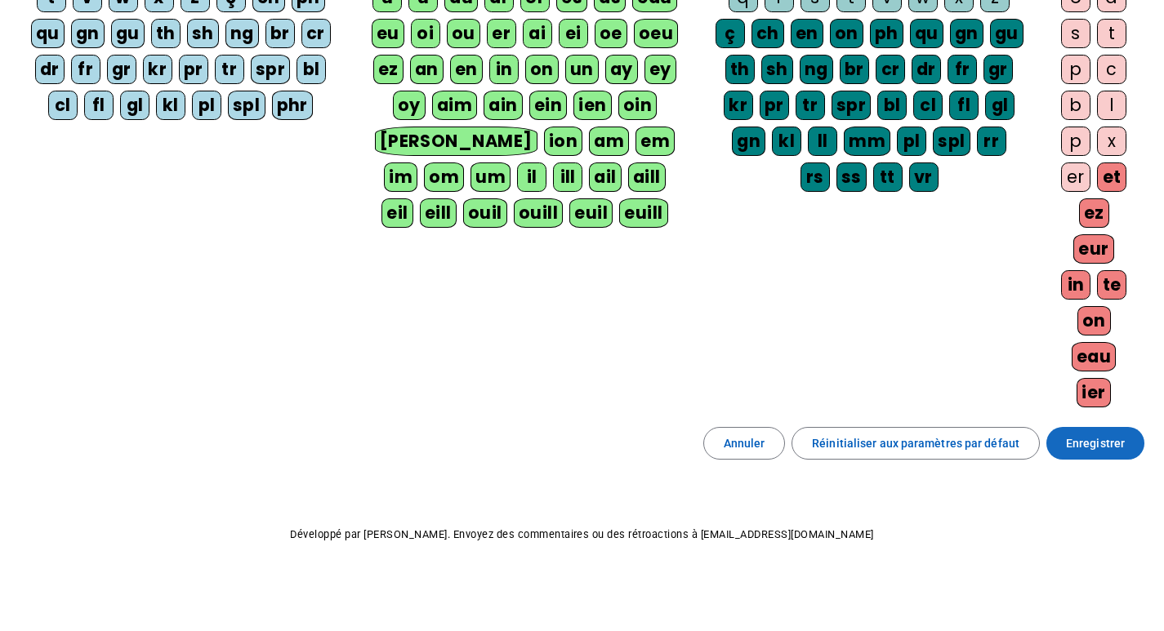
click at [1105, 432] on span at bounding box center [1095, 443] width 98 height 39
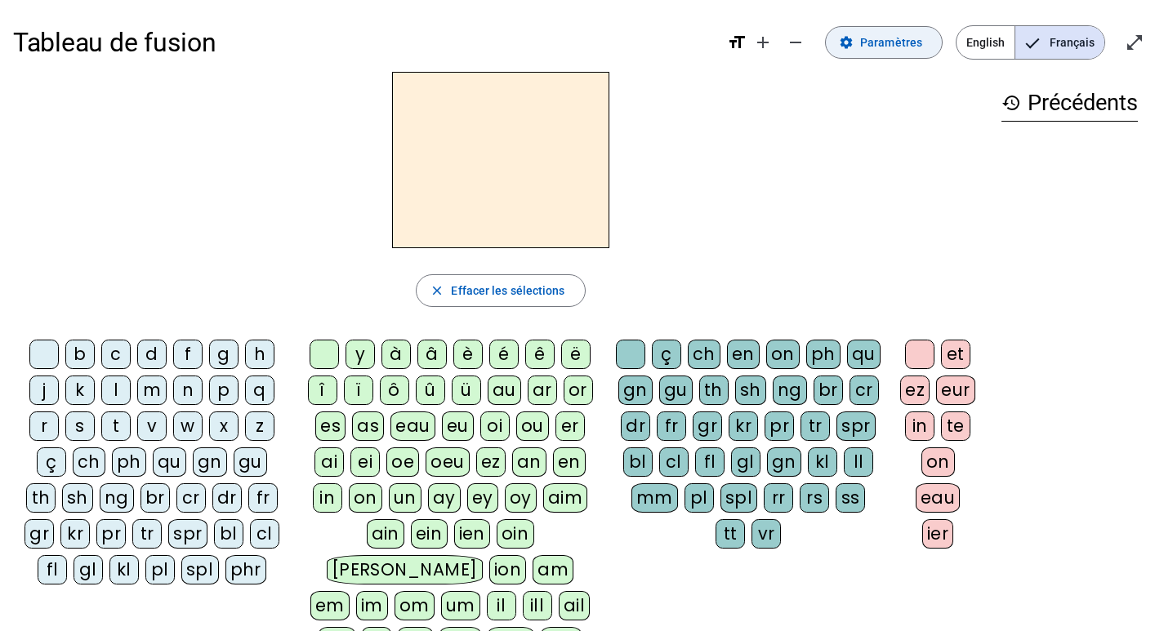
click at [863, 43] on span at bounding box center [884, 42] width 116 height 39
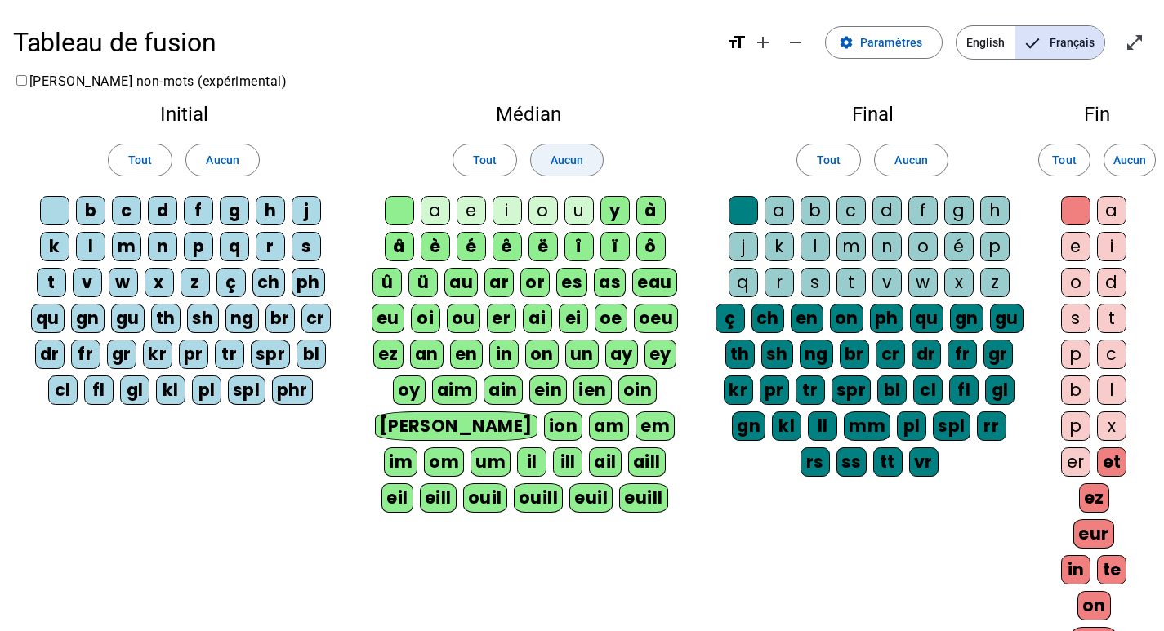
click at [572, 153] on span "Aucun" at bounding box center [566, 160] width 33 height 20
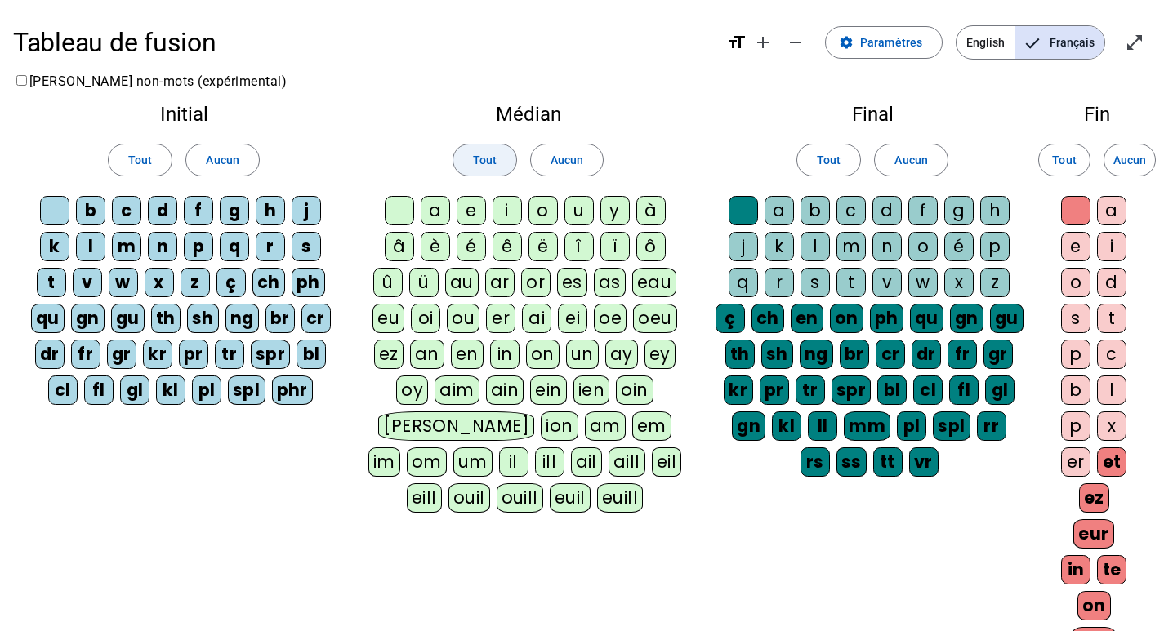
click at [493, 154] on span "Tout" at bounding box center [485, 160] width 24 height 20
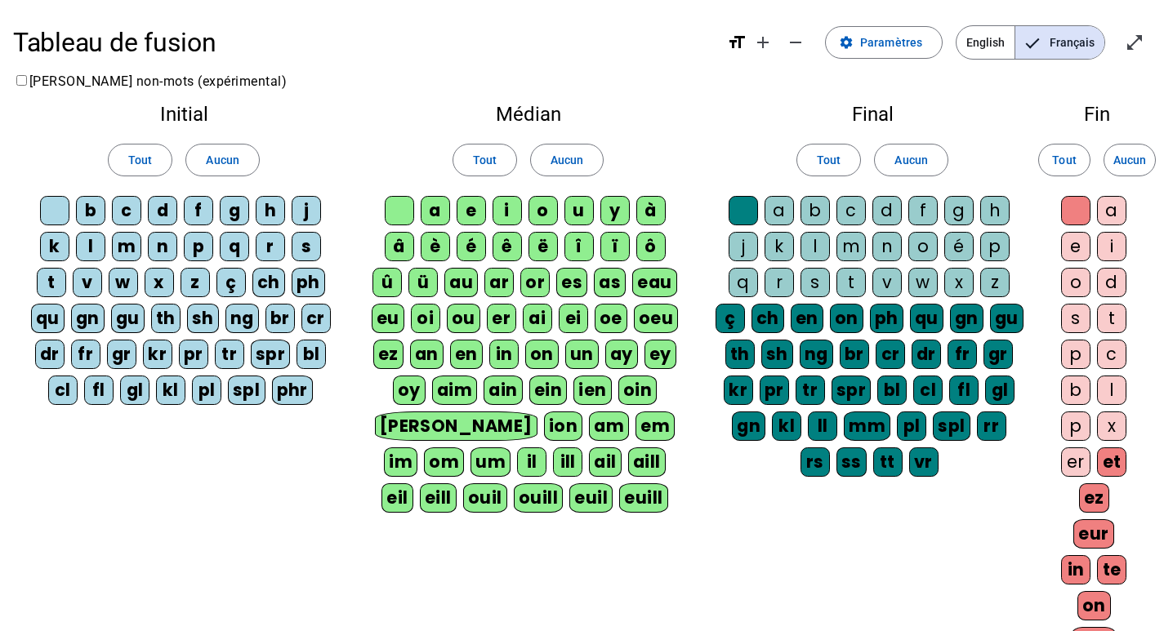
click at [436, 223] on div "a" at bounding box center [435, 210] width 29 height 29
click at [484, 211] on div "e" at bounding box center [470, 210] width 29 height 29
drag, startPoint x: 508, startPoint y: 208, endPoint x: 523, endPoint y: 208, distance: 15.5
click at [512, 208] on div "i" at bounding box center [506, 210] width 29 height 29
drag, startPoint x: 543, startPoint y: 208, endPoint x: 576, endPoint y: 209, distance: 32.7
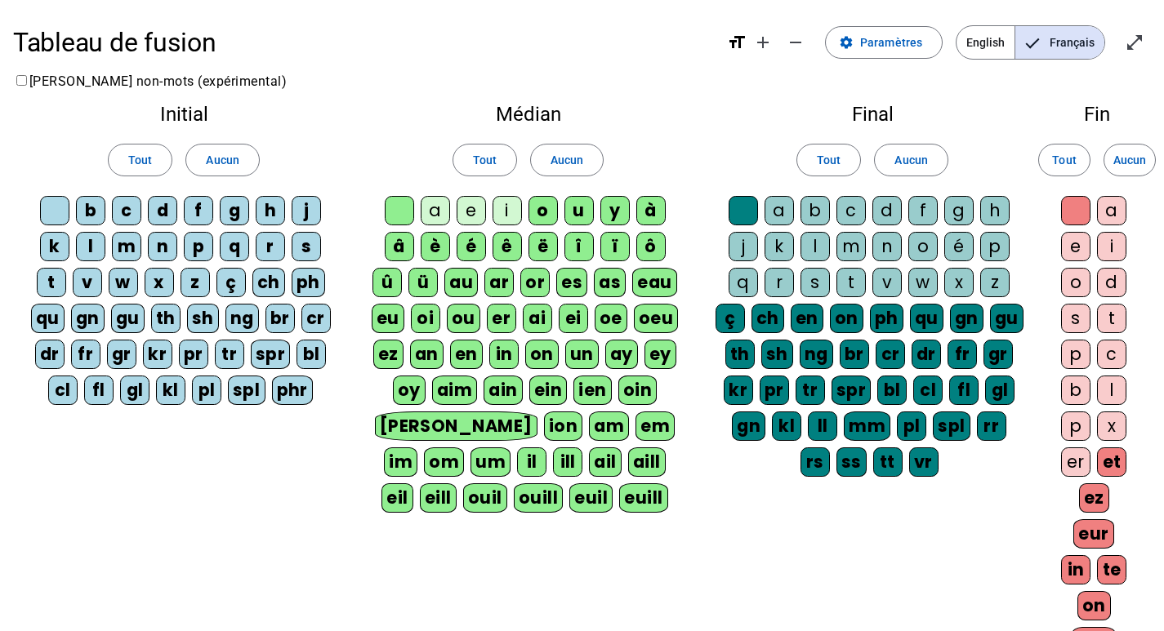
click at [554, 209] on div "o" at bounding box center [542, 210] width 29 height 29
click at [568, 169] on span "Aucun" at bounding box center [566, 160] width 33 height 20
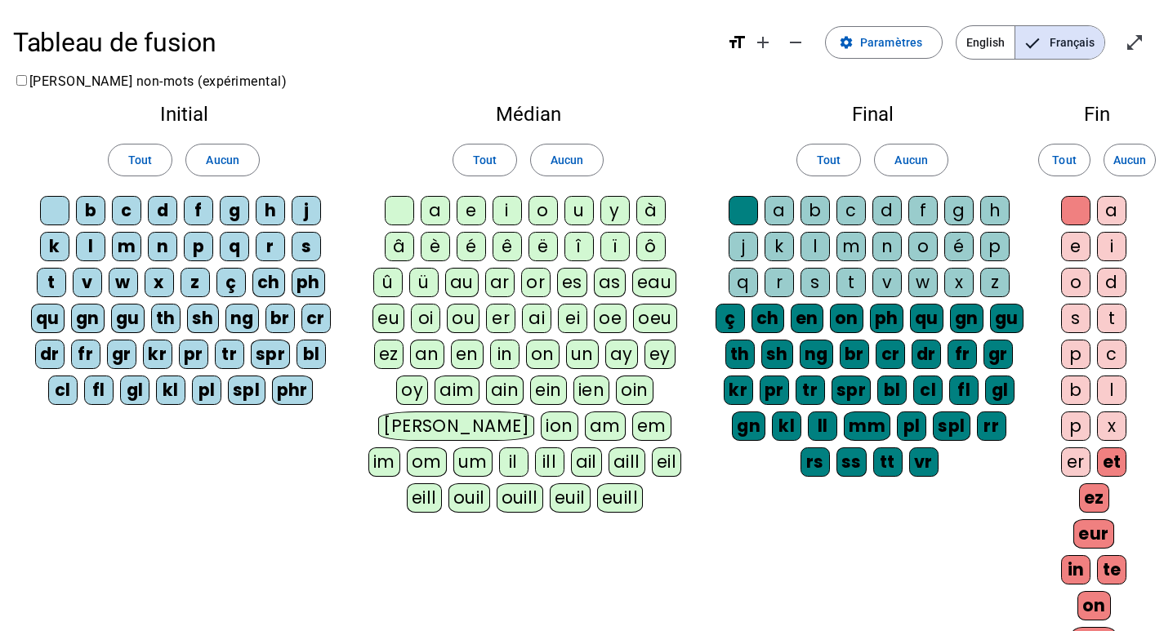
drag, startPoint x: 428, startPoint y: 210, endPoint x: 461, endPoint y: 211, distance: 32.7
click at [440, 211] on div "a" at bounding box center [435, 210] width 29 height 29
click at [490, 211] on letter-bubble "e" at bounding box center [474, 214] width 36 height 36
click at [523, 211] on letter-bubble "i" at bounding box center [510, 214] width 36 height 36
drag, startPoint x: 541, startPoint y: 211, endPoint x: 568, endPoint y: 211, distance: 27.8
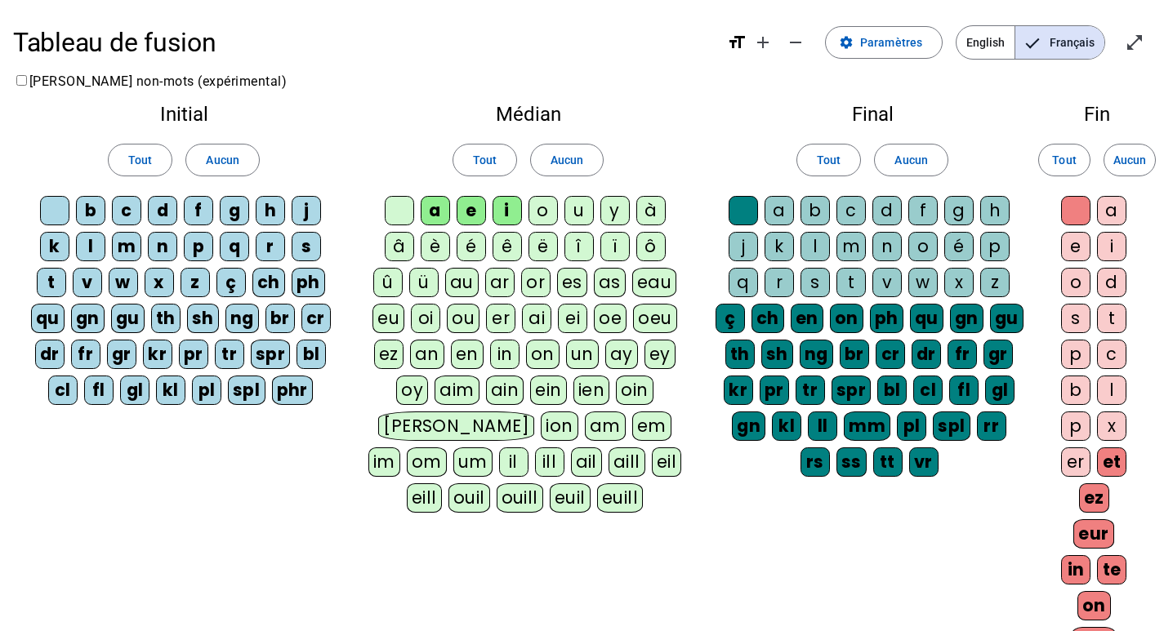
click at [541, 211] on div "o" at bounding box center [542, 210] width 29 height 29
drag
click at [570, 211] on div "u" at bounding box center [578, 210] width 29 height 29
click at [480, 239] on div "é" at bounding box center [470, 246] width 29 height 29
click at [608, 211] on div "y" at bounding box center [614, 210] width 29 height 29
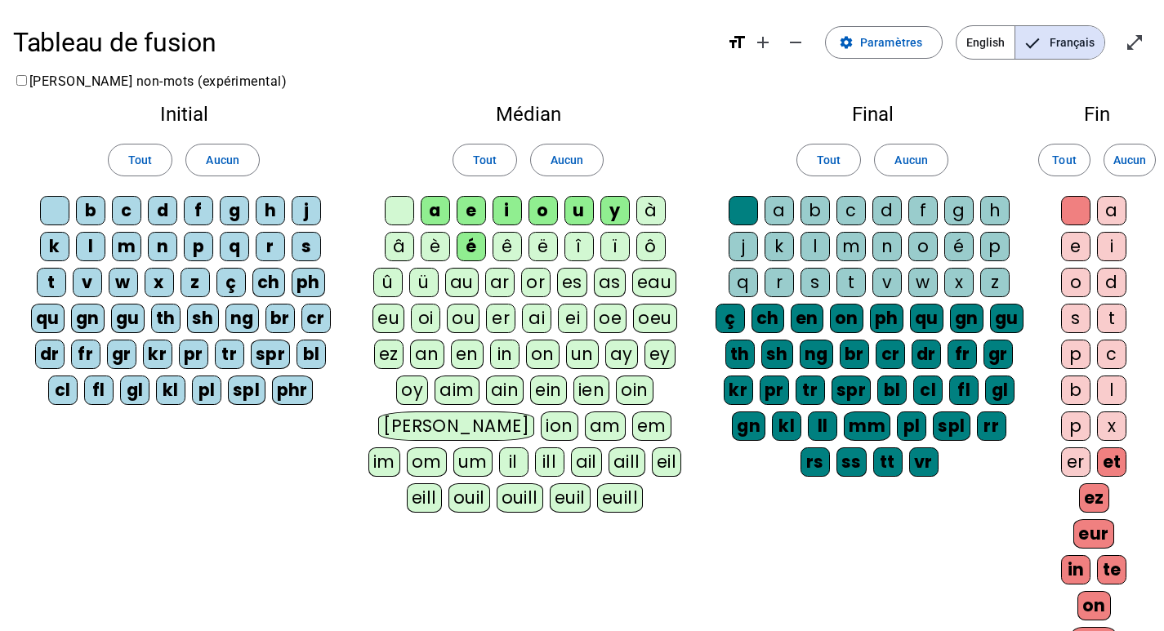
click at [607, 206] on div "y" at bounding box center [614, 210] width 29 height 29
click at [134, 158] on span "Tout" at bounding box center [140, 160] width 24 height 20
click at [914, 155] on span "Aucun" at bounding box center [910, 160] width 33 height 20
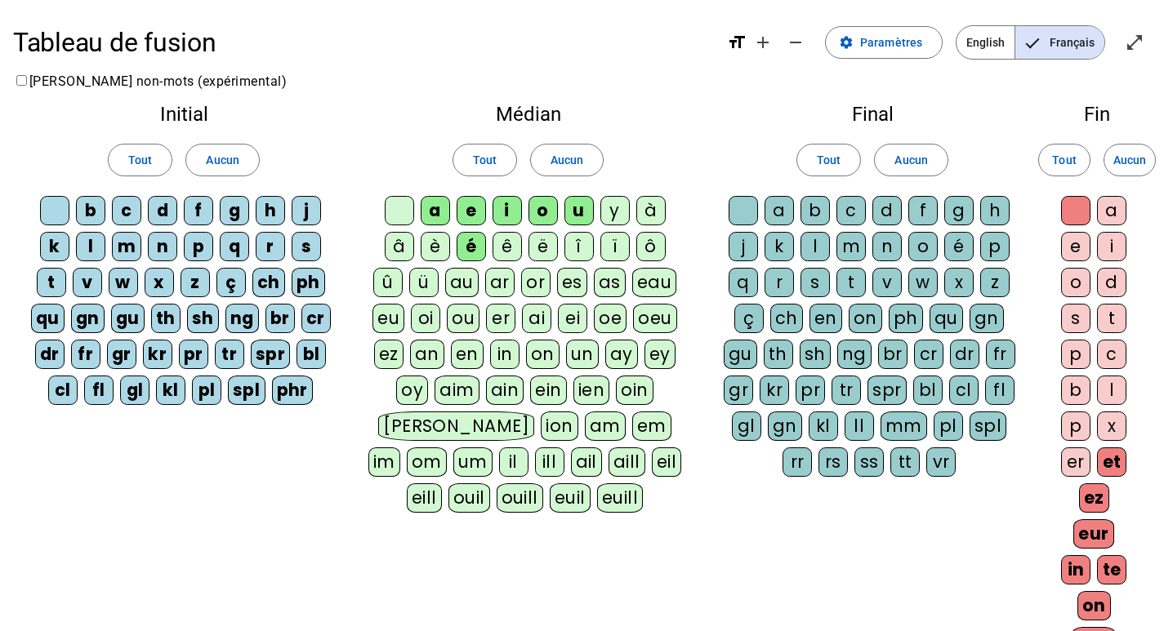
click at [786, 205] on div "a" at bounding box center [778, 210] width 29 height 29
click at [830, 205] on letter-bubble "b" at bounding box center [818, 214] width 36 height 36
click at [866, 217] on letter-bubble "c" at bounding box center [854, 214] width 36 height 36
click at [890, 215] on div "d" at bounding box center [886, 210] width 29 height 29
click at [924, 213] on div "f" at bounding box center [922, 210] width 29 height 29
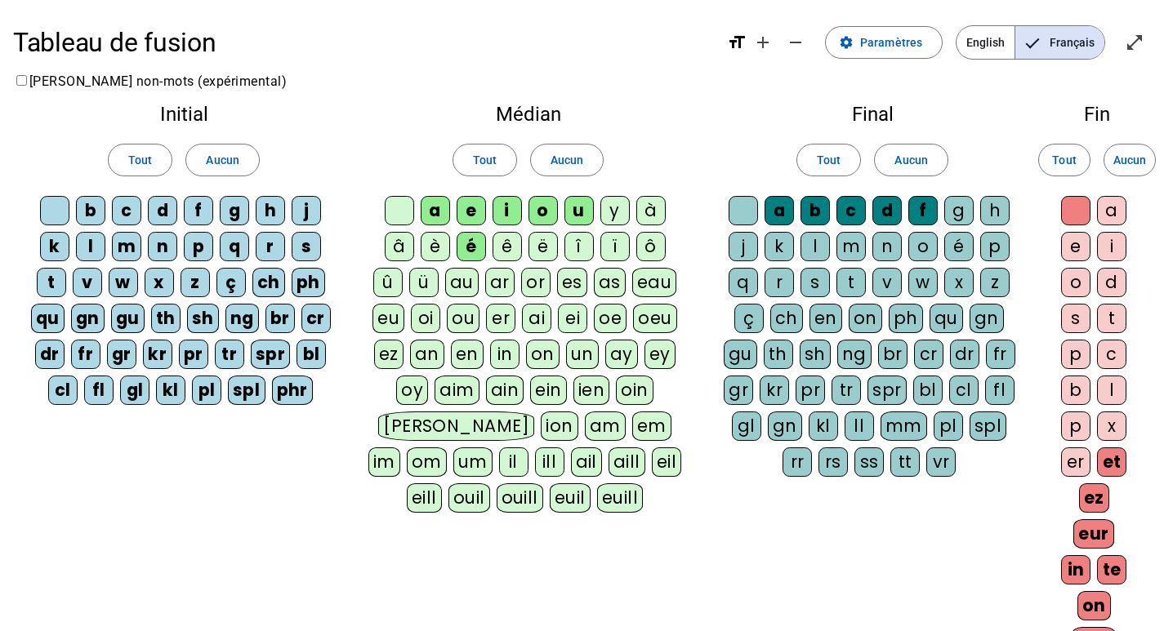
click at [967, 210] on div "g" at bounding box center [958, 210] width 29 height 29
click at [997, 230] on letter-bubble "h" at bounding box center [998, 214] width 36 height 36
click at [999, 245] on div "p" at bounding box center [994, 246] width 29 height 29
click at [956, 245] on div "é" at bounding box center [958, 246] width 29 height 29
click at [924, 245] on div "o" at bounding box center [922, 246] width 29 height 29
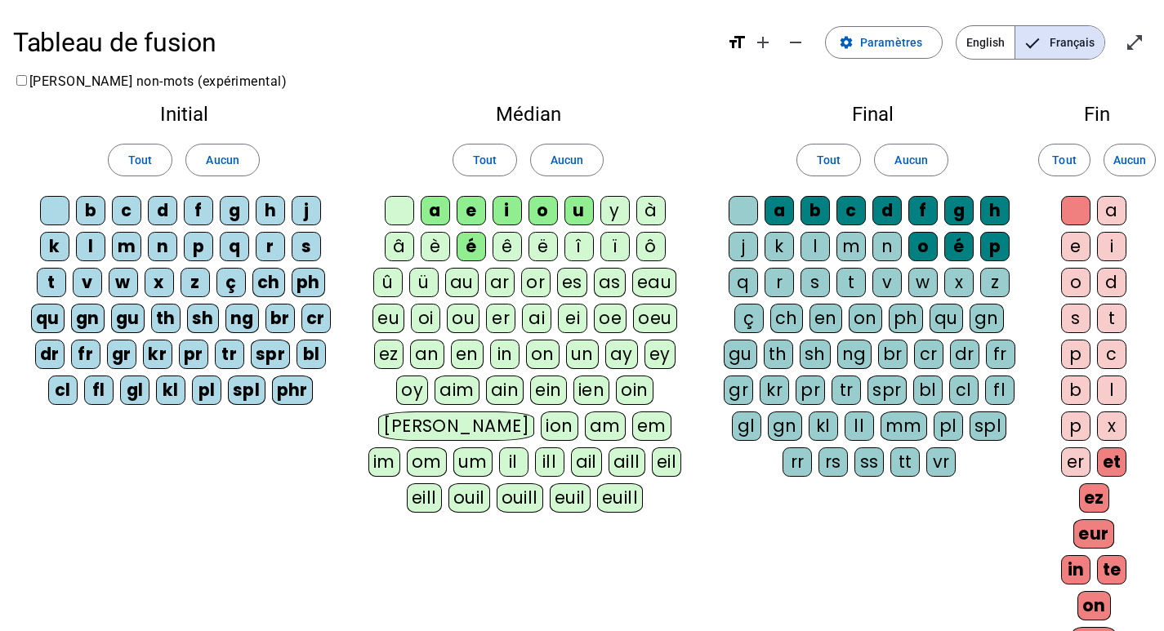
click at [877, 247] on div "n" at bounding box center [886, 246] width 29 height 29
click at [838, 247] on div "m" at bounding box center [850, 246] width 29 height 29
click at [812, 246] on div "l" at bounding box center [814, 246] width 29 height 29
click at [774, 246] on div "k" at bounding box center [778, 246] width 29 height 29
click at [752, 246] on div "j" at bounding box center [742, 246] width 29 height 29
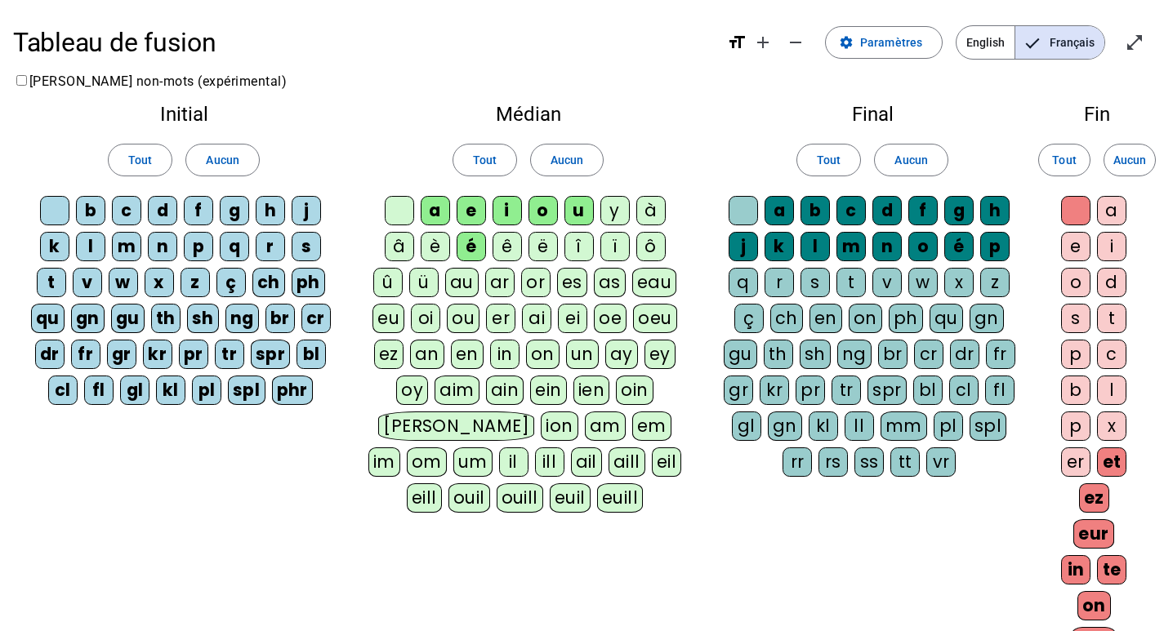
click at [746, 277] on div "q" at bounding box center [742, 282] width 29 height 29
click at [781, 276] on div "r" at bounding box center [778, 282] width 29 height 29
click at [817, 276] on div "s" at bounding box center [814, 282] width 29 height 29
click at [852, 278] on div "t" at bounding box center [850, 282] width 29 height 29
click at [892, 283] on div "v" at bounding box center [886, 282] width 29 height 29
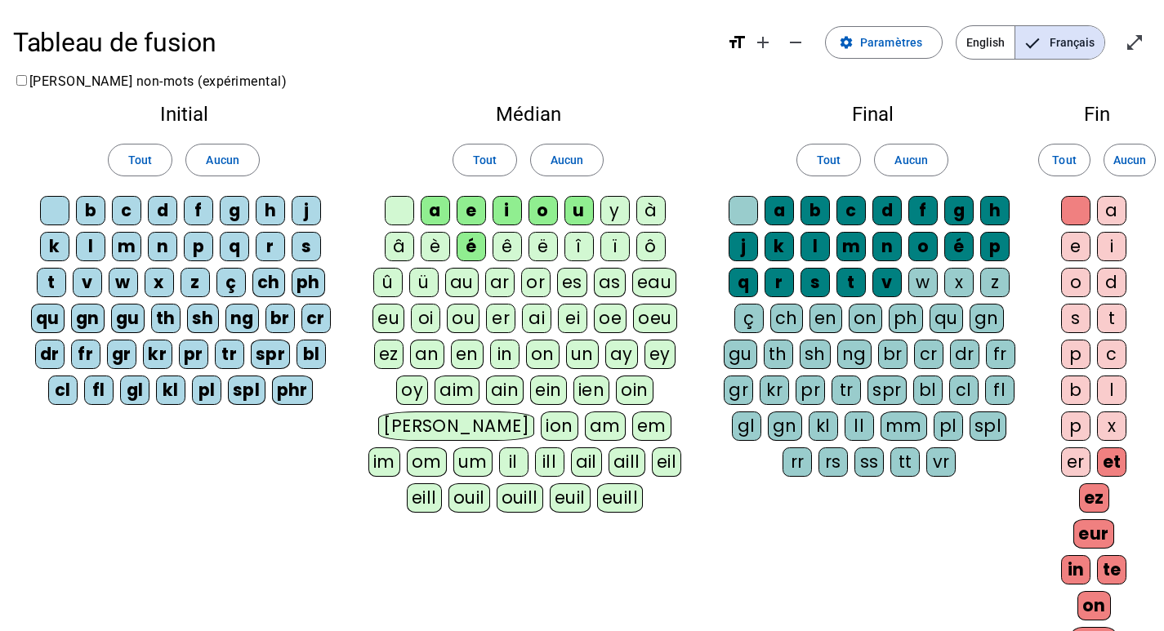
click at [933, 284] on div "w" at bounding box center [922, 282] width 29 height 29
click at [955, 284] on div "x" at bounding box center [958, 282] width 29 height 29
click at [990, 279] on div "z" at bounding box center [994, 282] width 29 height 29
click at [1109, 216] on div "a" at bounding box center [1111, 210] width 29 height 29
click at [1057, 254] on div "a e i o d s t p c b l p x er et ez eur in te on eau ier" at bounding box center [1097, 447] width 82 height 503
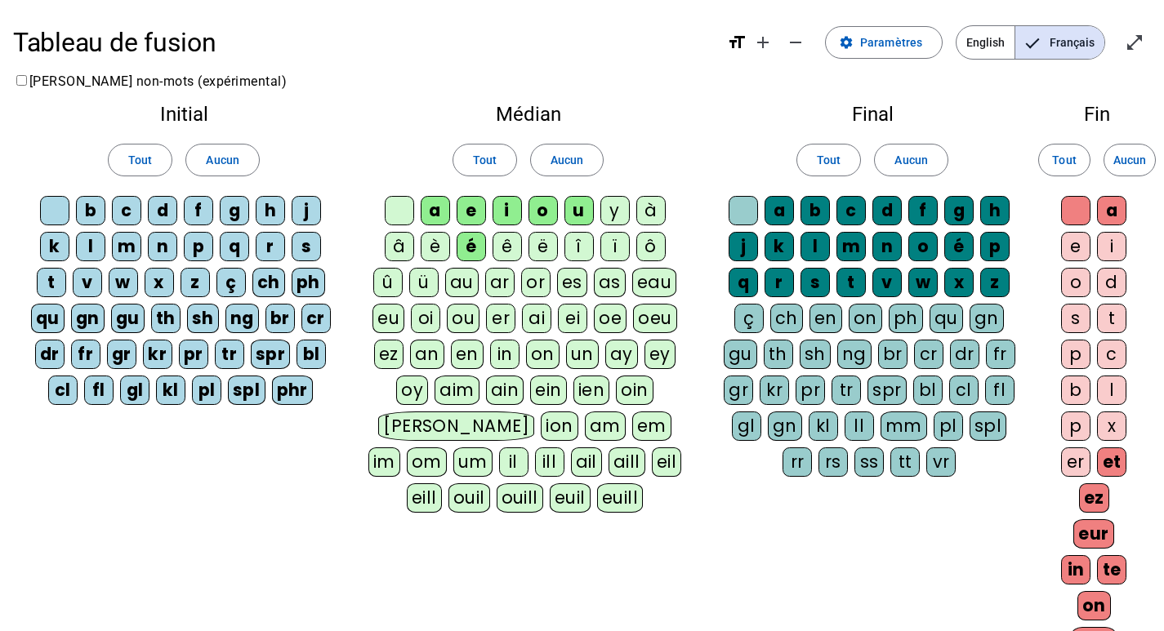
click at [1084, 250] on div "e" at bounding box center [1075, 246] width 29 height 29
click at [1107, 247] on div "i" at bounding box center [1111, 246] width 29 height 29
click at [1084, 278] on div "o" at bounding box center [1075, 282] width 29 height 29
click at [1070, 455] on div "er" at bounding box center [1075, 461] width 29 height 29
click at [1119, 457] on div "et" at bounding box center [1111, 461] width 29 height 29
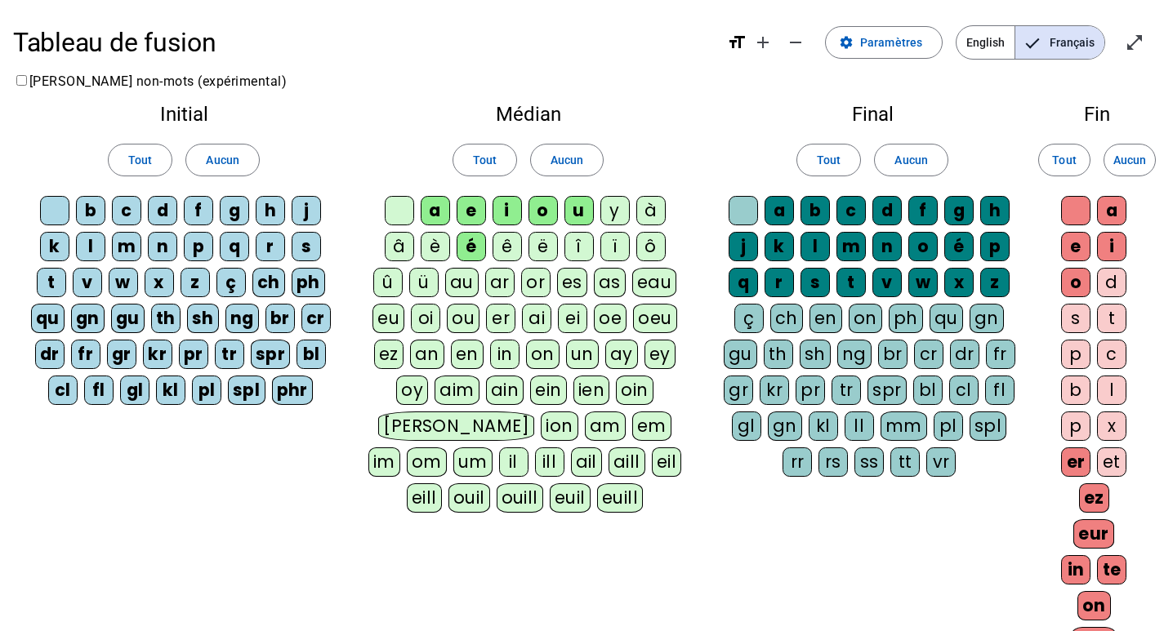
click at [1102, 499] on div "ez" at bounding box center [1094, 497] width 30 height 29
click at [1082, 539] on div "eur" at bounding box center [1093, 533] width 41 height 29
click at [1072, 568] on div "a e i o d s t p c b l p x er et ez eur in te on eau ier" at bounding box center [1097, 429] width 82 height 467
click at [1110, 523] on div "te" at bounding box center [1111, 533] width 29 height 29
click at [1078, 535] on div "in" at bounding box center [1075, 533] width 29 height 29
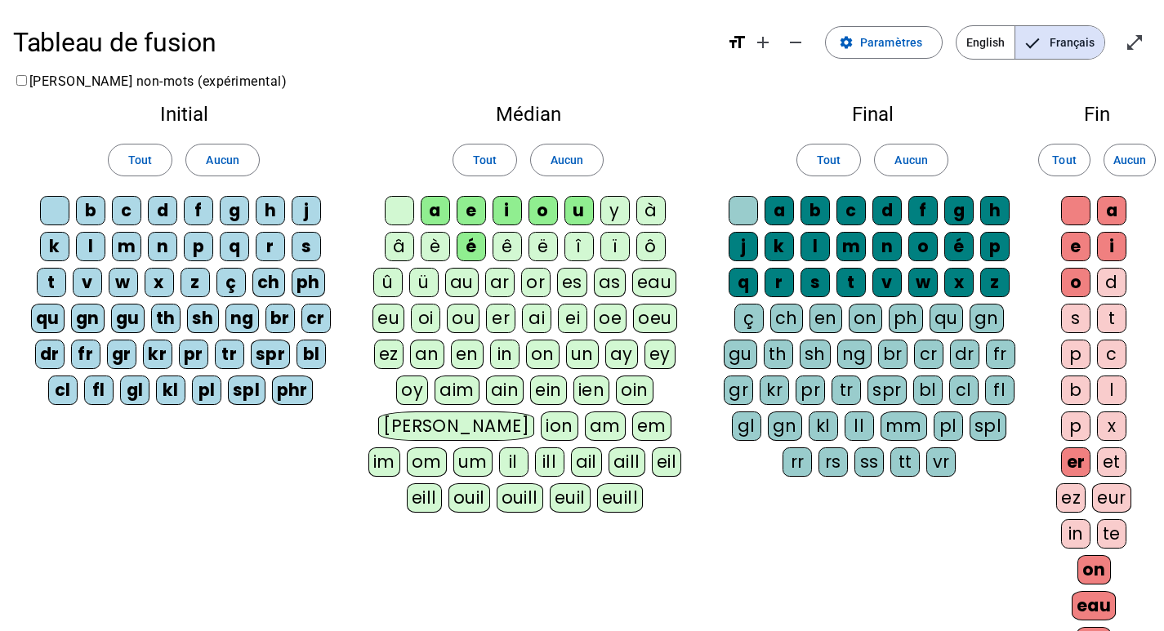
click at [1093, 564] on div "on" at bounding box center [1093, 569] width 33 height 29
click at [1097, 594] on div "eau" at bounding box center [1093, 605] width 45 height 29
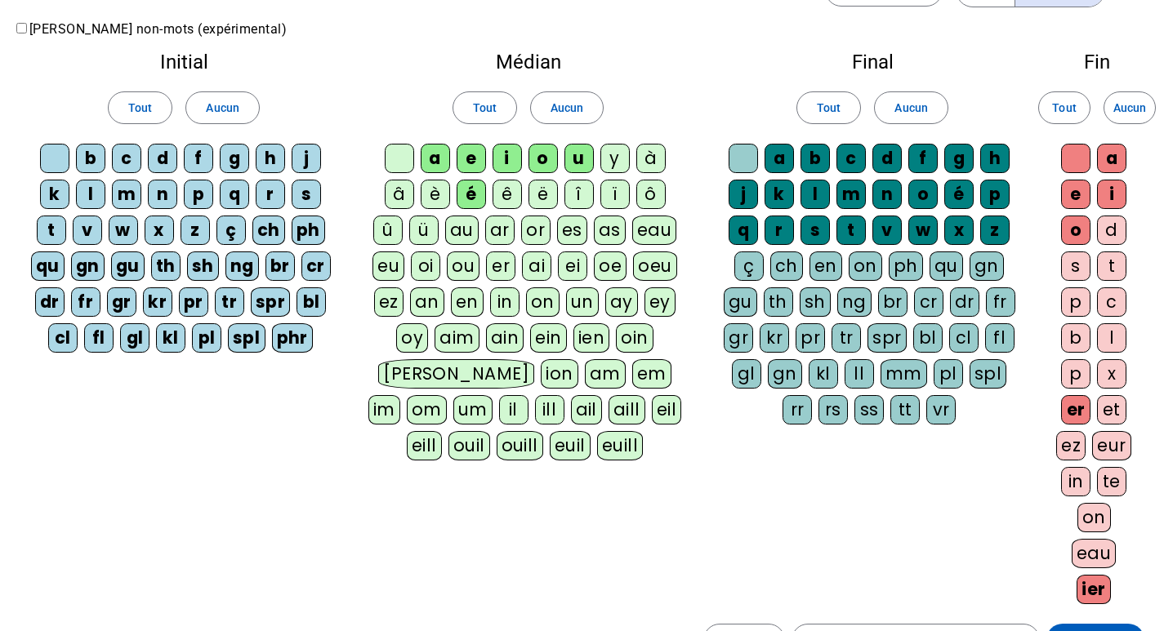
scroll to position [82, 0]
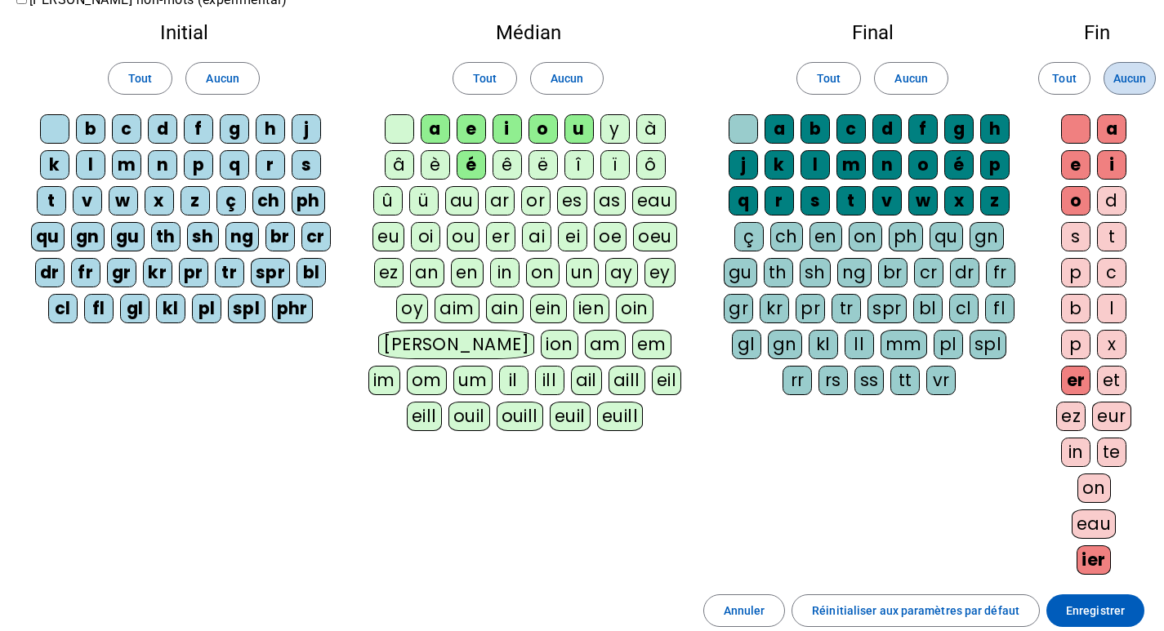
click at [1114, 76] on span "Aucun" at bounding box center [1129, 79] width 33 height 20
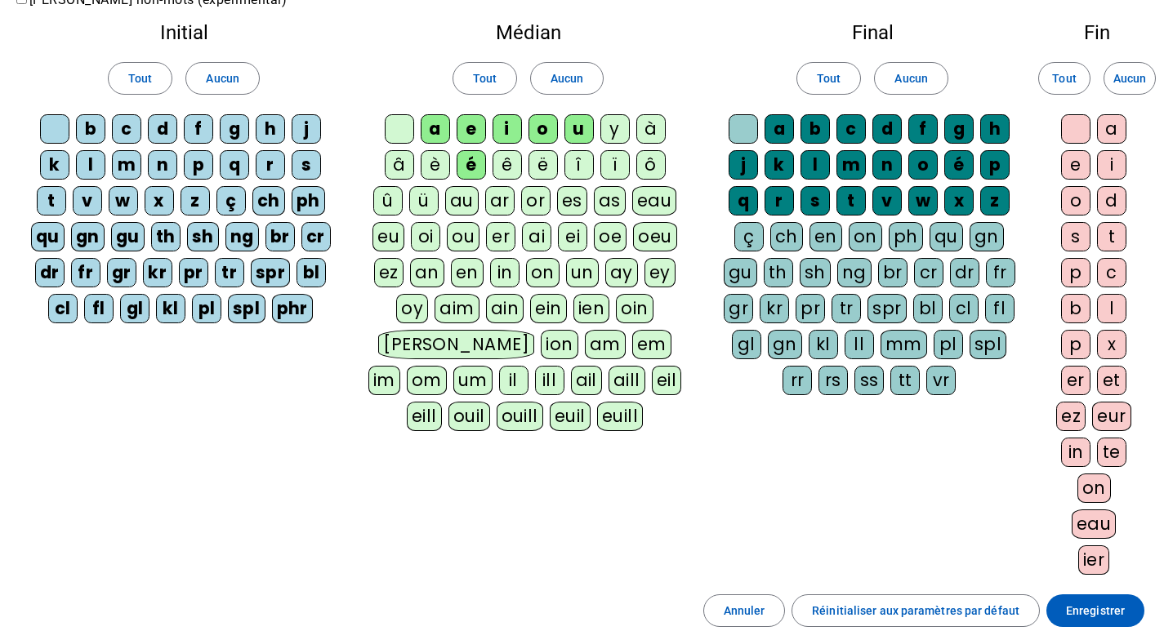
click at [1101, 131] on div "a" at bounding box center [1111, 128] width 29 height 29
click at [1072, 160] on div "e" at bounding box center [1075, 164] width 29 height 29
click at [1116, 160] on div "i" at bounding box center [1111, 164] width 29 height 29
click at [1071, 199] on div "o" at bounding box center [1075, 200] width 29 height 29
click at [1080, 132] on div at bounding box center [1075, 128] width 29 height 29
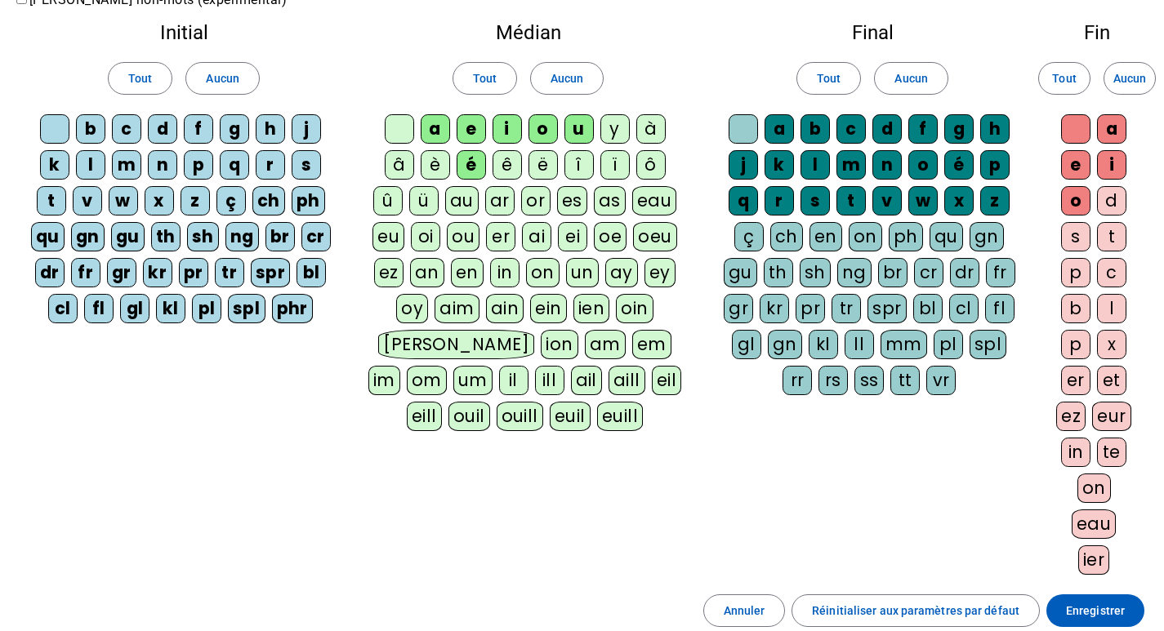
click at [1079, 366] on div "er" at bounding box center [1075, 380] width 29 height 29
click at [1121, 205] on div "d" at bounding box center [1111, 200] width 29 height 29
click at [1116, 247] on div "t" at bounding box center [1111, 236] width 29 height 29
click at [1070, 243] on div "s" at bounding box center [1075, 236] width 29 height 29
click at [1088, 262] on div "p" at bounding box center [1075, 272] width 29 height 29
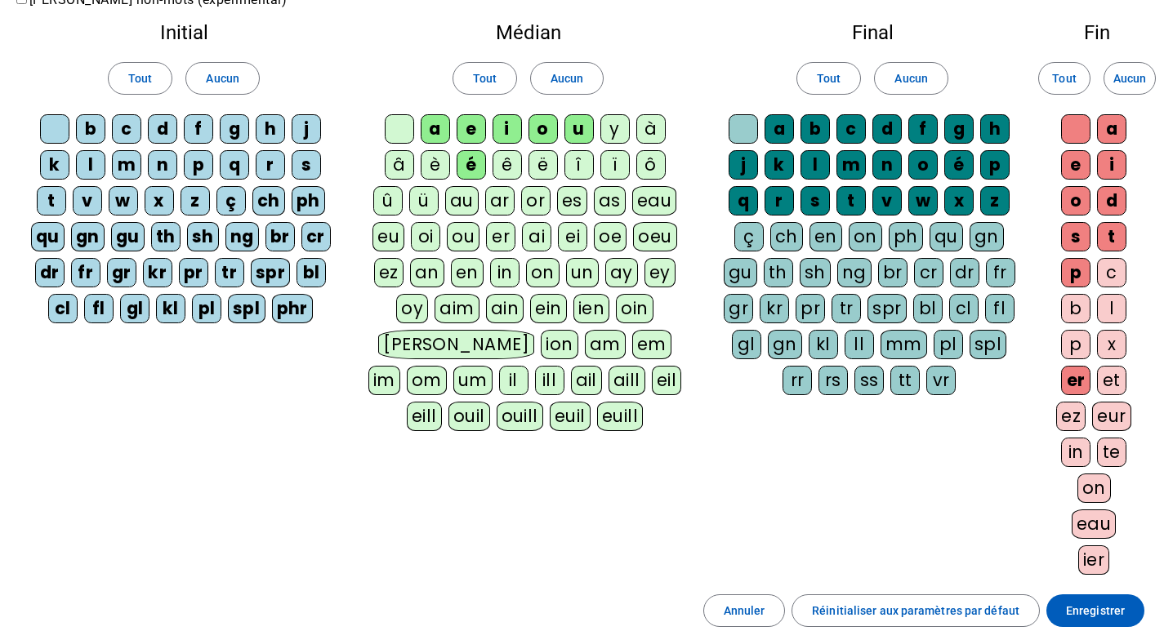
click at [1107, 265] on div "c" at bounding box center [1111, 272] width 29 height 29
click at [1115, 299] on div "l" at bounding box center [1111, 308] width 29 height 29
click at [1079, 300] on div "b" at bounding box center [1075, 308] width 29 height 29
click at [1074, 339] on div "p" at bounding box center [1075, 344] width 29 height 29
click at [1104, 340] on div "x" at bounding box center [1111, 344] width 29 height 29
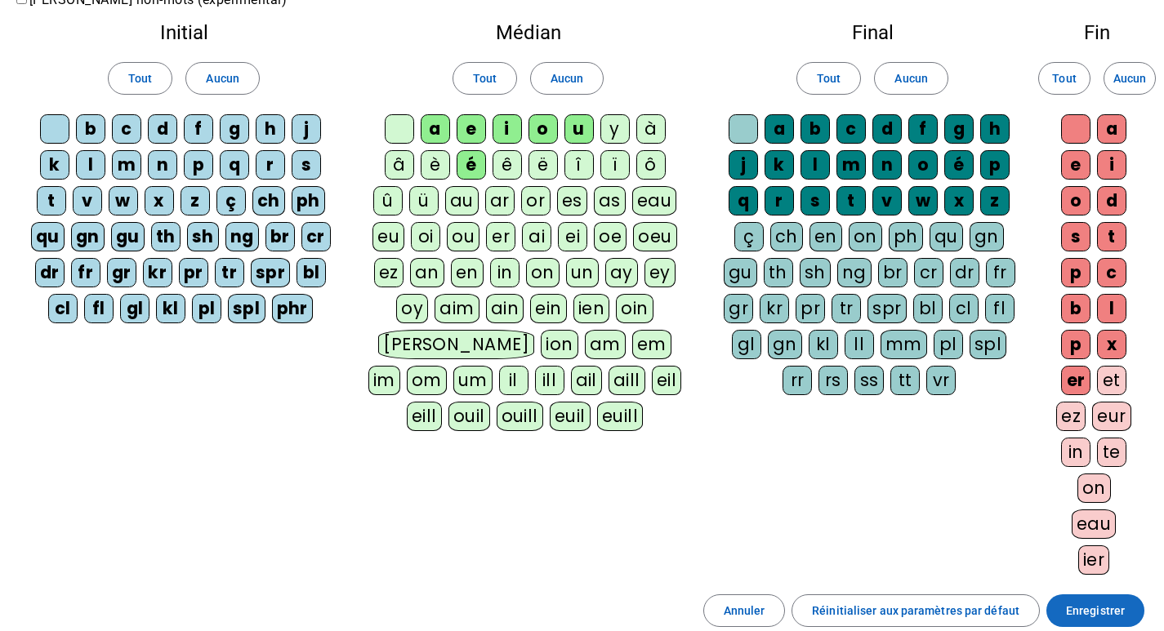
click at [1066, 610] on span at bounding box center [1095, 610] width 98 height 39
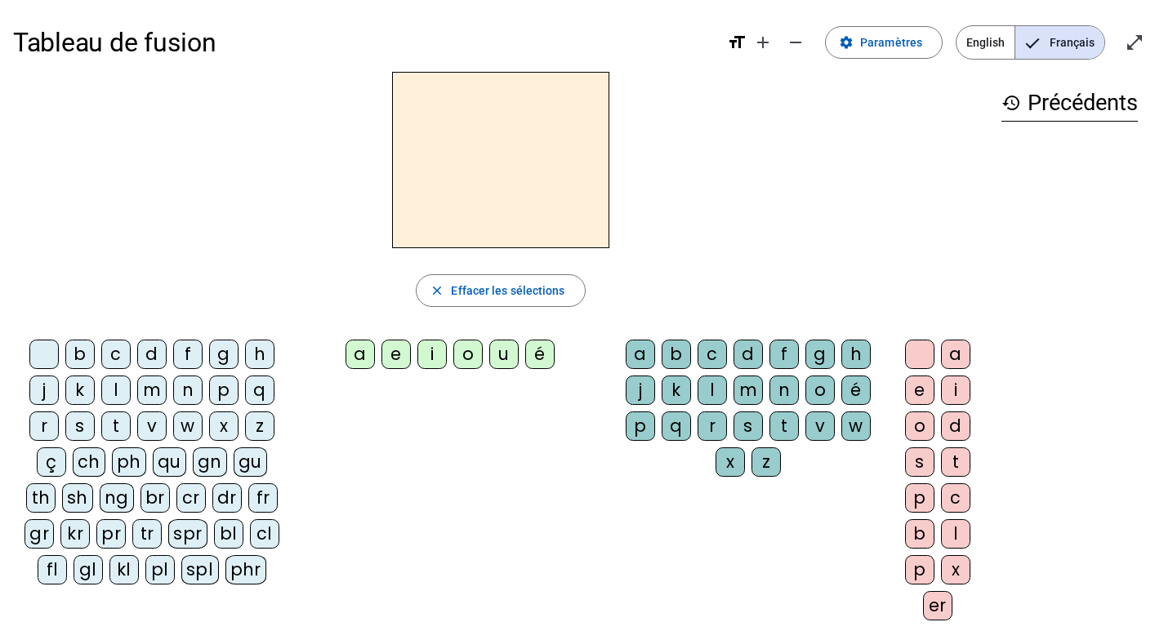
click at [219, 351] on div "g" at bounding box center [223, 354] width 29 height 29
click at [393, 359] on div "a e i o u é" at bounding box center [453, 358] width 299 height 36
click at [688, 355] on div "b" at bounding box center [675, 354] width 29 height 29
click at [916, 428] on div "o" at bounding box center [919, 426] width 29 height 29
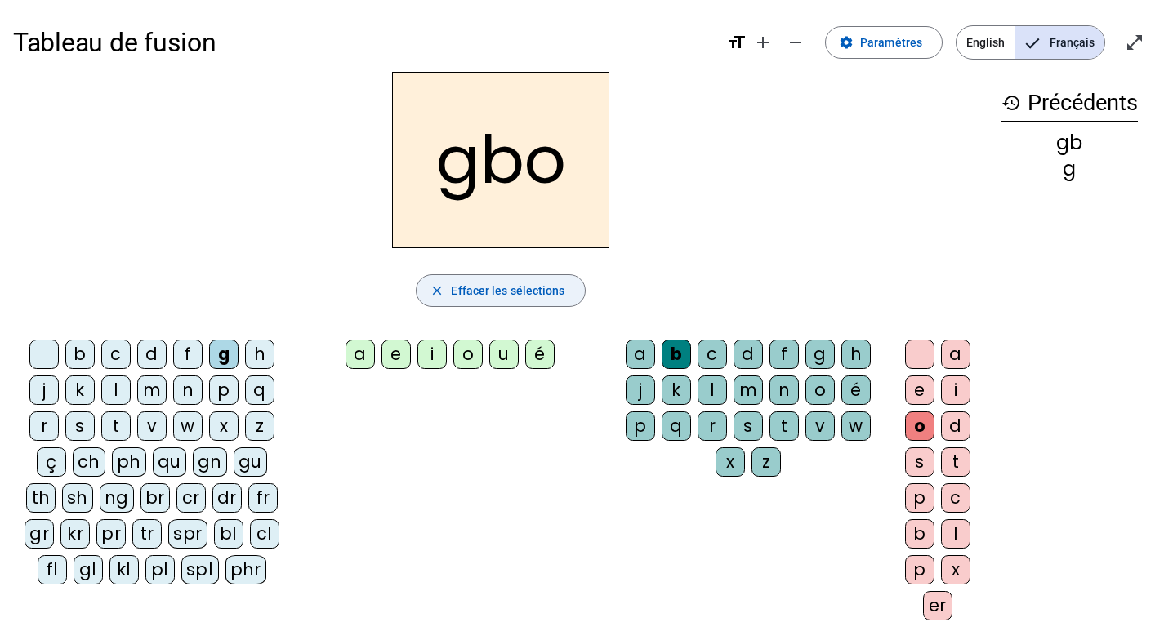
click at [555, 295] on span "Effacer les sélections" at bounding box center [507, 291] width 113 height 20
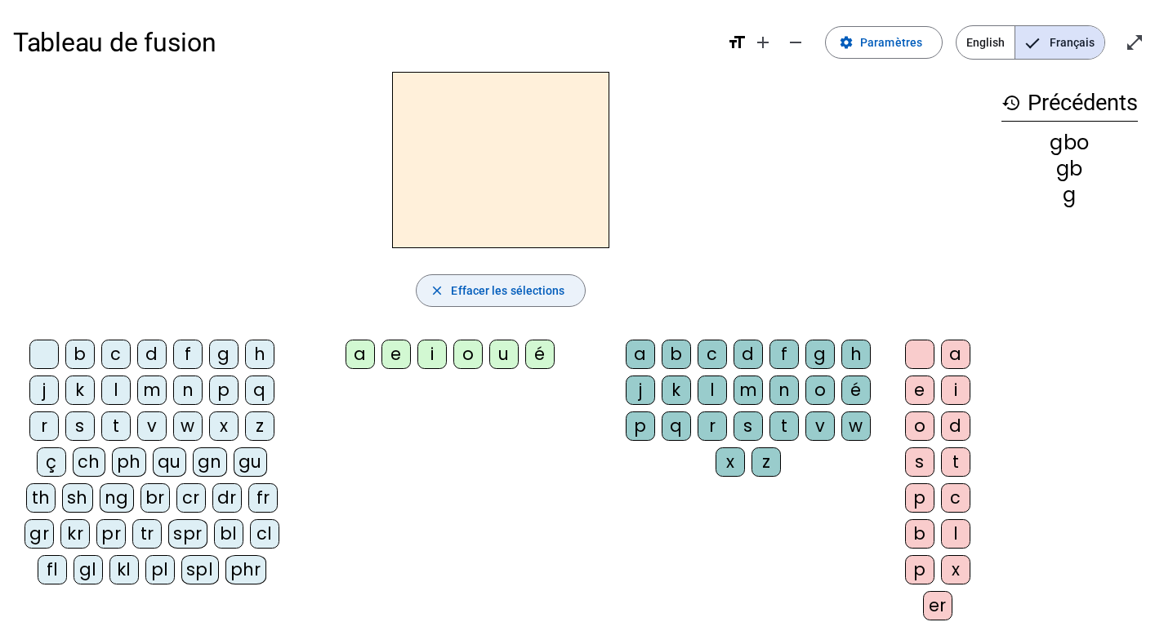
click at [508, 289] on span "Effacer les sélections" at bounding box center [507, 291] width 113 height 20
click at [1069, 189] on div "g" at bounding box center [1069, 195] width 136 height 20
click at [1006, 109] on h3 "history Précédents" at bounding box center [1069, 103] width 136 height 37
click at [1010, 101] on mat-icon "history" at bounding box center [1011, 103] width 20 height 20
click at [1080, 101] on h3 "history Précédents" at bounding box center [1069, 103] width 136 height 37
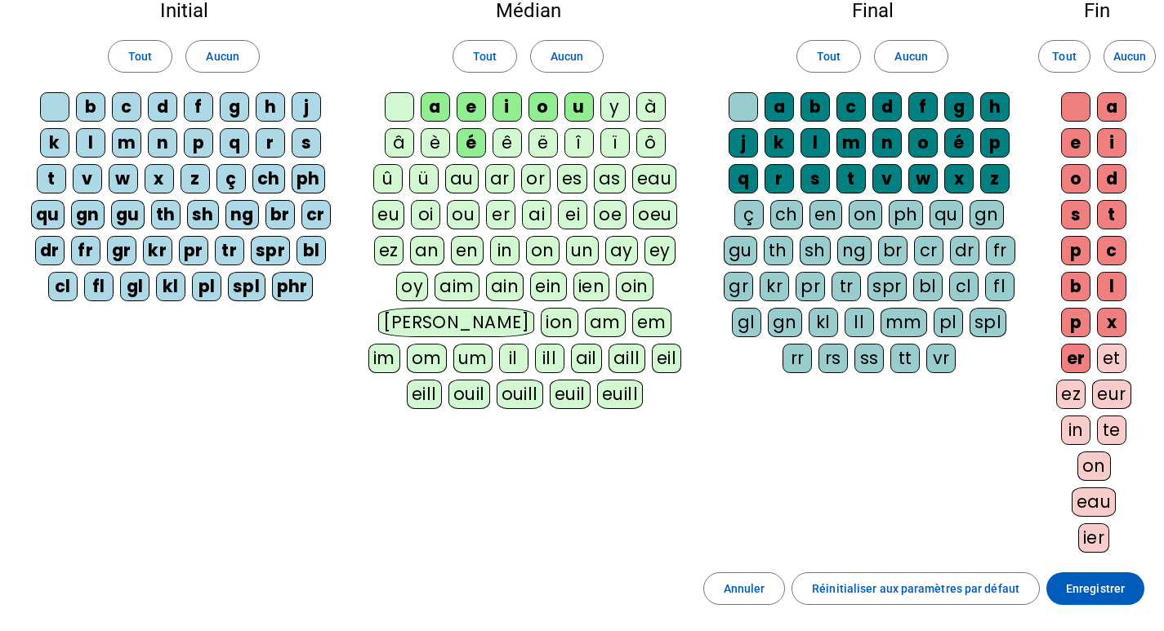
scroll to position [75, 0]
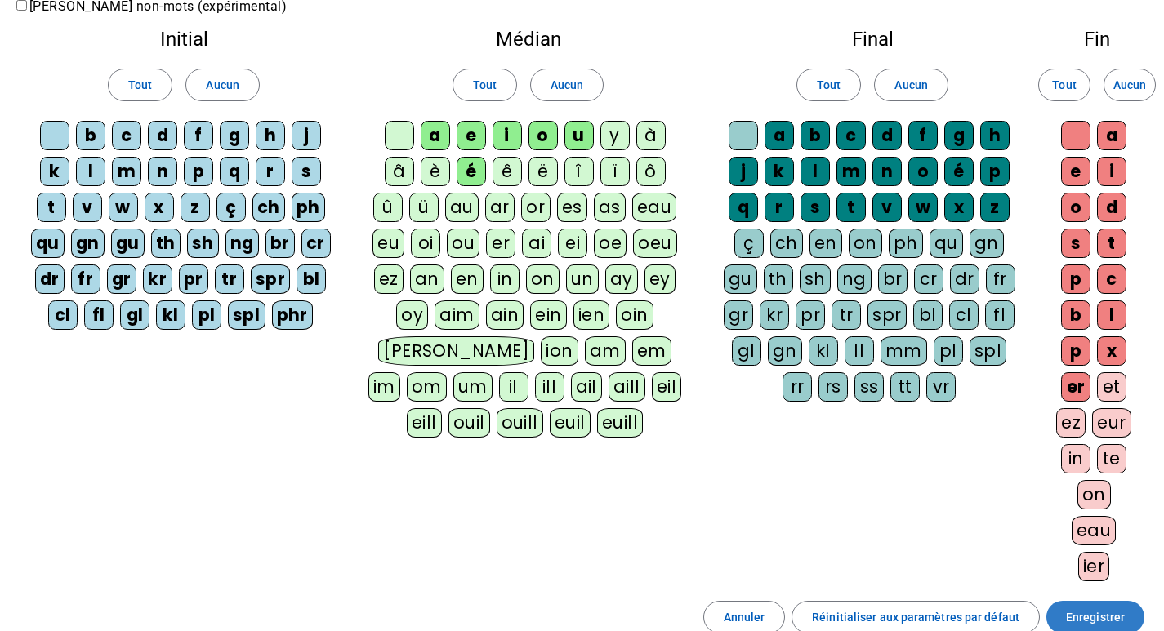
click at [1124, 612] on span at bounding box center [1095, 617] width 98 height 39
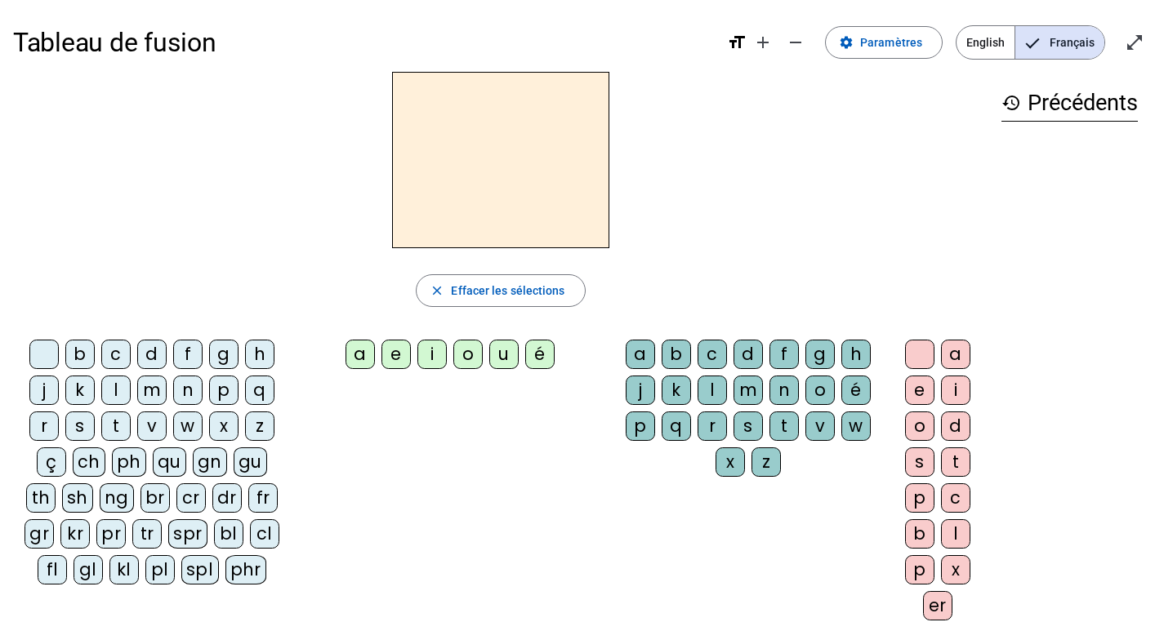
drag, startPoint x: 151, startPoint y: 389, endPoint x: 216, endPoint y: 383, distance: 65.6
click at [151, 389] on div "m" at bounding box center [151, 390] width 29 height 29
click at [405, 352] on div "e" at bounding box center [395, 354] width 29 height 29
click at [358, 352] on div "a" at bounding box center [359, 354] width 29 height 29
click at [111, 432] on div "t" at bounding box center [115, 426] width 29 height 29
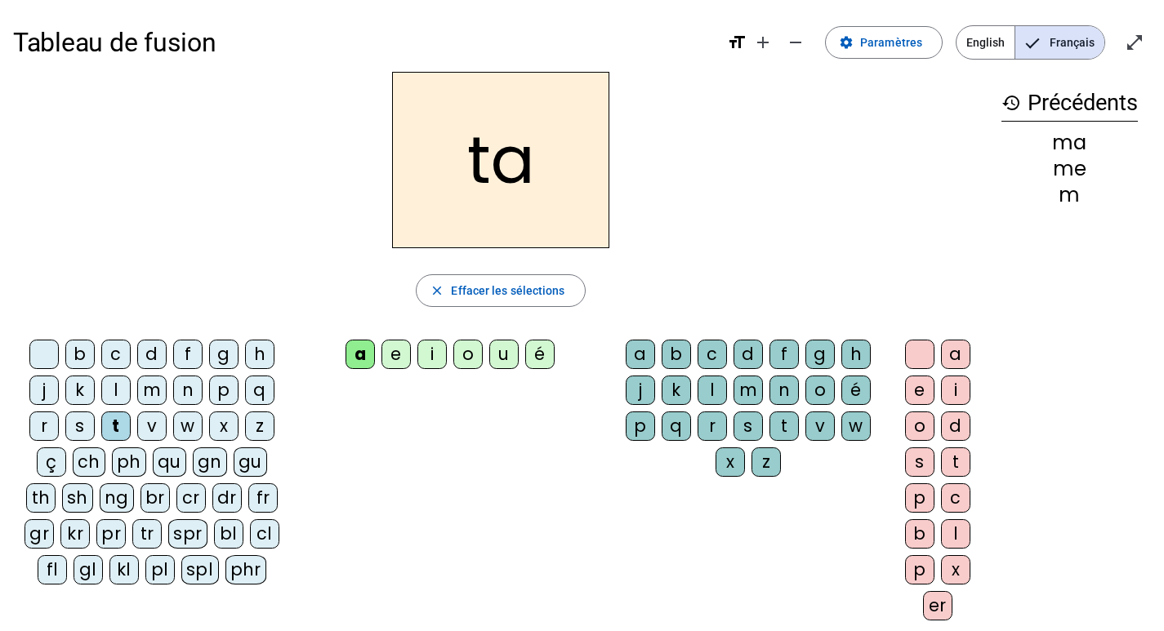
click at [140, 496] on div "br" at bounding box center [154, 497] width 29 height 29
click at [176, 498] on div "cr" at bounding box center [190, 497] width 29 height 29
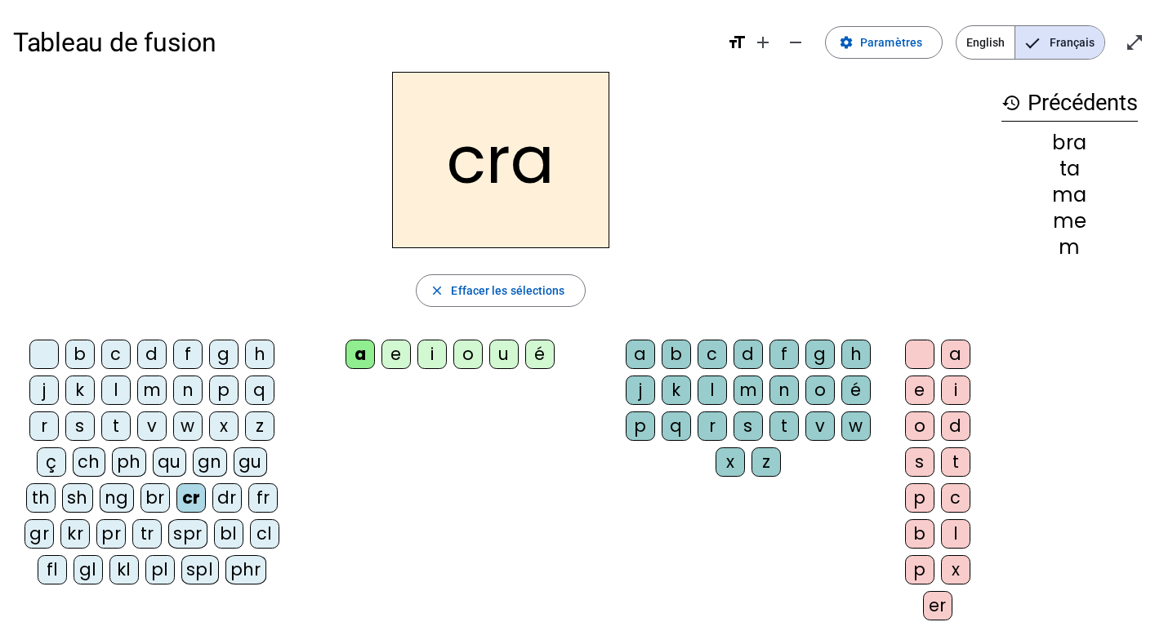
click at [390, 358] on div "e" at bounding box center [395, 354] width 29 height 29
click at [227, 397] on div "p" at bounding box center [223, 390] width 29 height 29
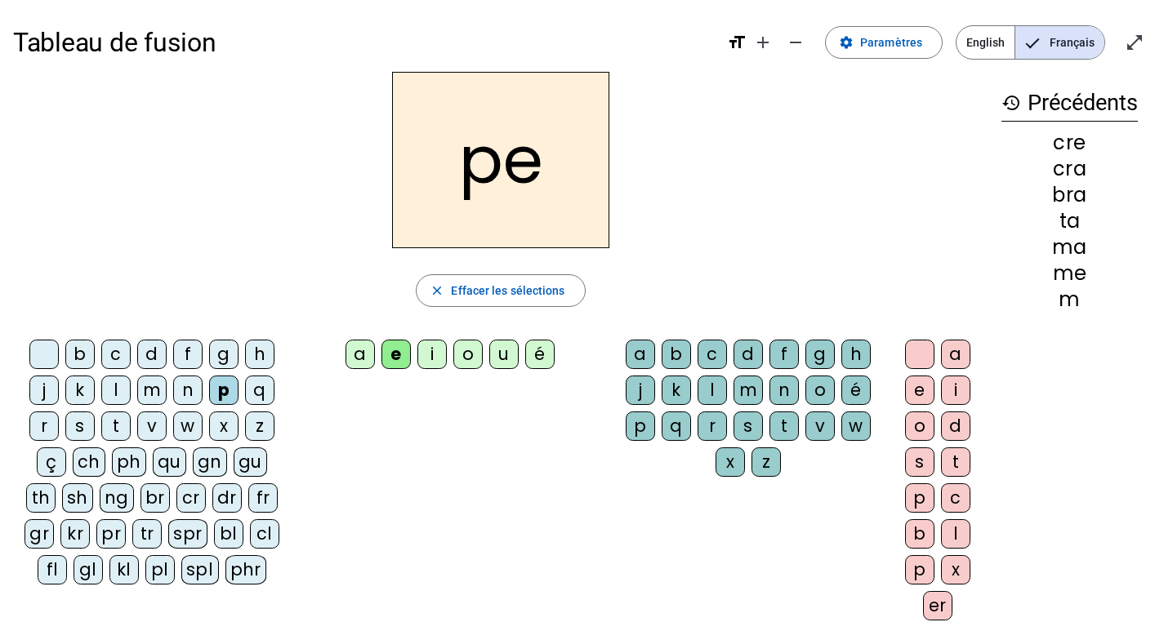
click at [464, 356] on div "o" at bounding box center [467, 354] width 29 height 29
click at [503, 357] on div "u" at bounding box center [503, 354] width 29 height 29
click at [79, 424] on div "s" at bounding box center [79, 426] width 29 height 29
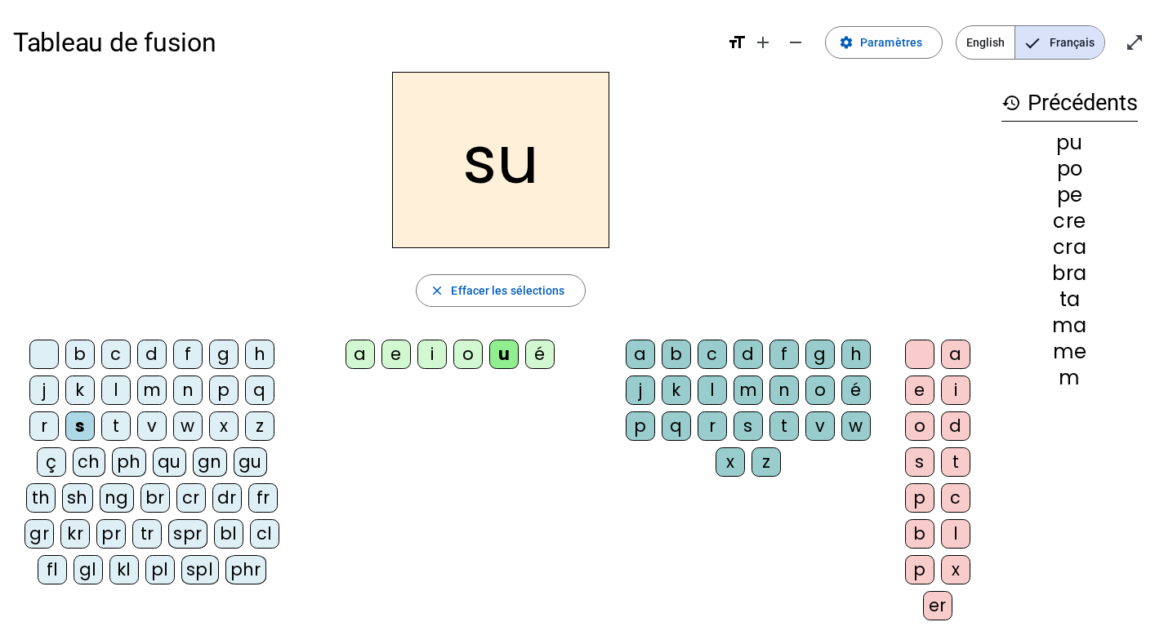
click at [434, 359] on div "i" at bounding box center [431, 354] width 29 height 29
click at [42, 420] on div "r" at bounding box center [43, 426] width 29 height 29
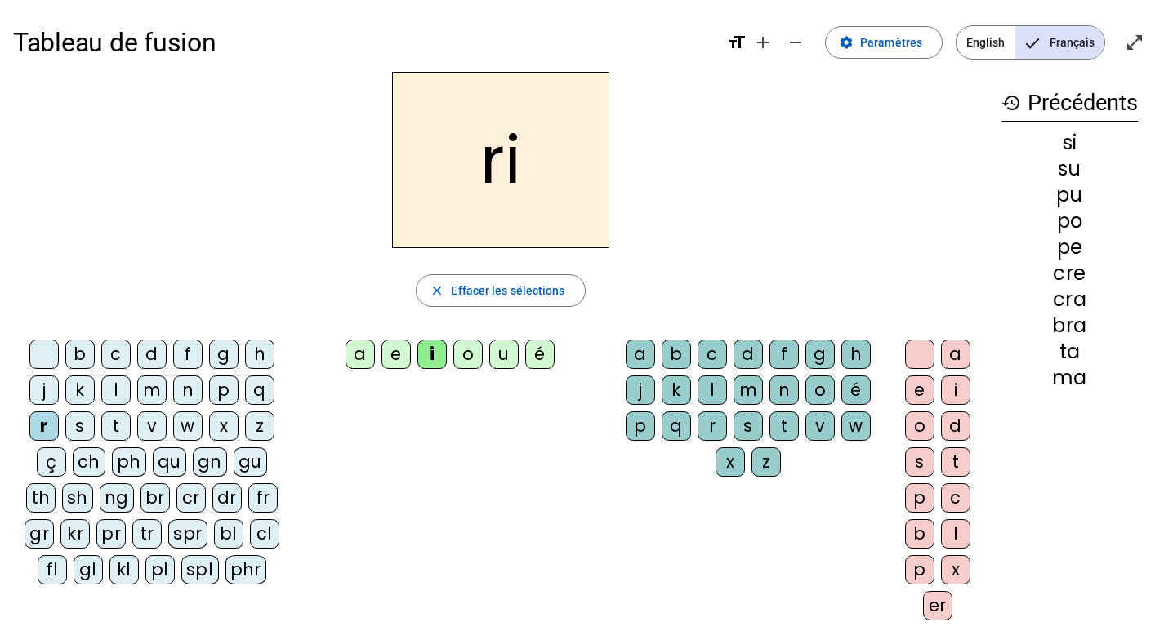
click at [248, 498] on div "fr" at bounding box center [262, 497] width 29 height 29
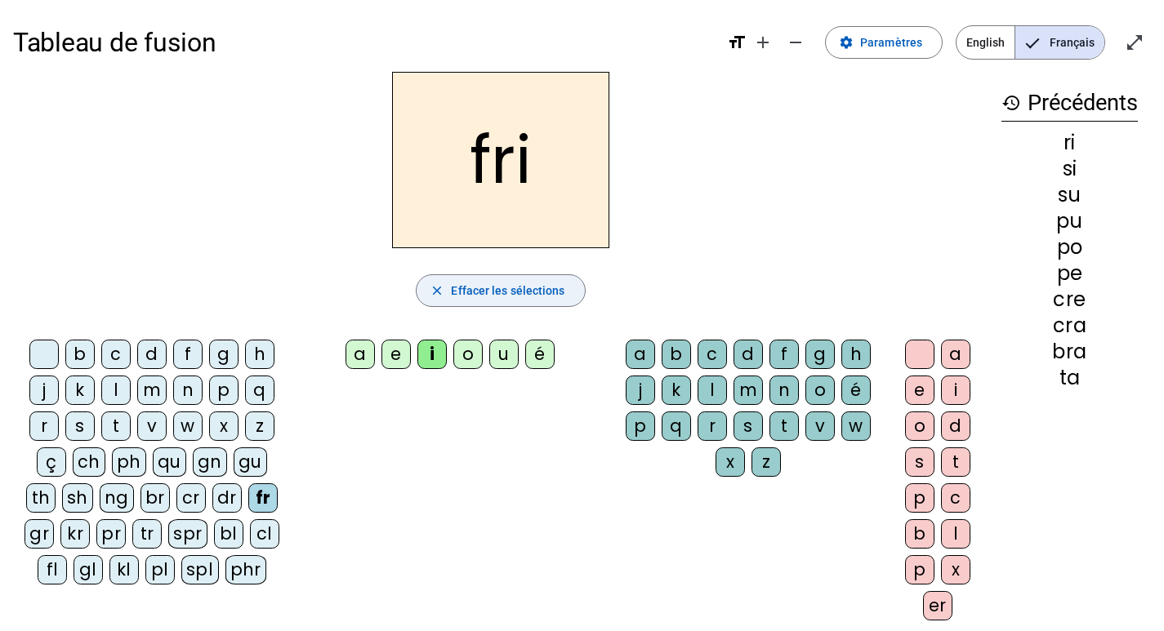
click at [451, 281] on span "Effacer les sélections" at bounding box center [507, 291] width 113 height 20
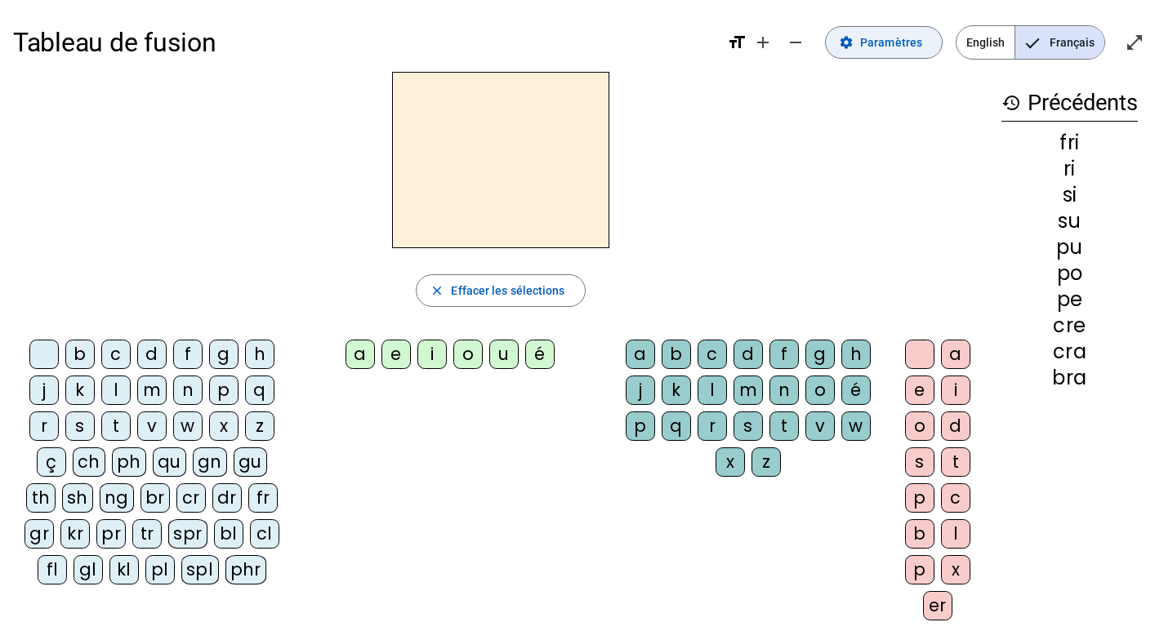
click at [909, 47] on span "Paramètres" at bounding box center [891, 43] width 62 height 20
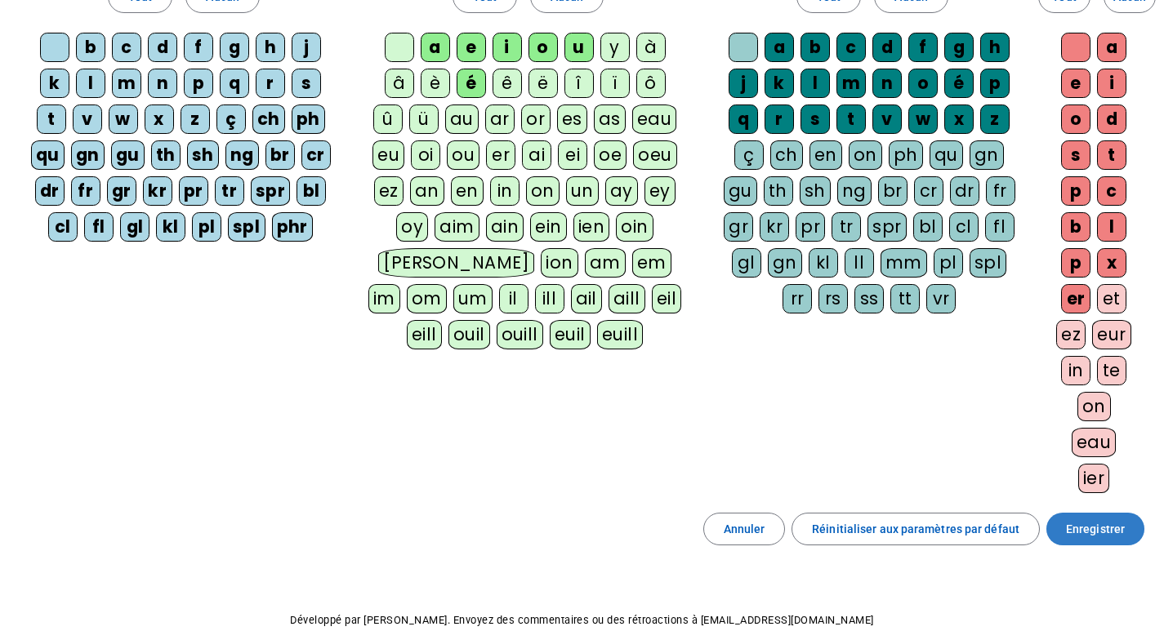
click at [1062, 529] on span at bounding box center [1095, 529] width 98 height 39
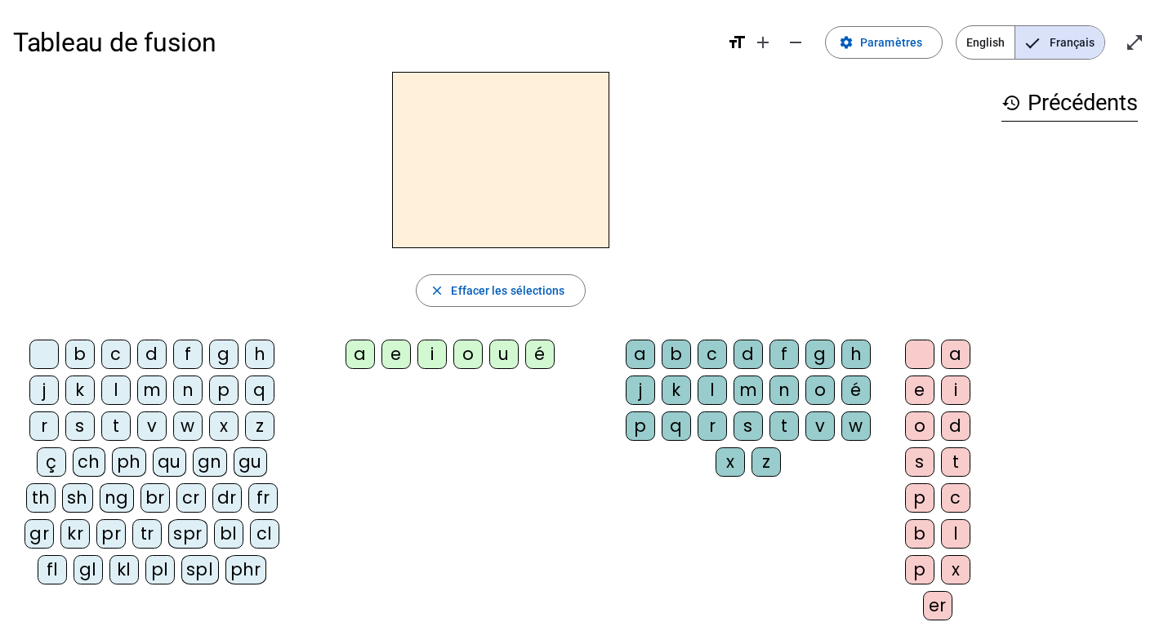
click at [152, 353] on div "d" at bounding box center [151, 354] width 29 height 29
drag, startPoint x: 397, startPoint y: 354, endPoint x: 583, endPoint y: 337, distance: 186.9
click at [400, 354] on div "e" at bounding box center [395, 354] width 29 height 29
click at [747, 351] on div "d" at bounding box center [747, 354] width 29 height 29
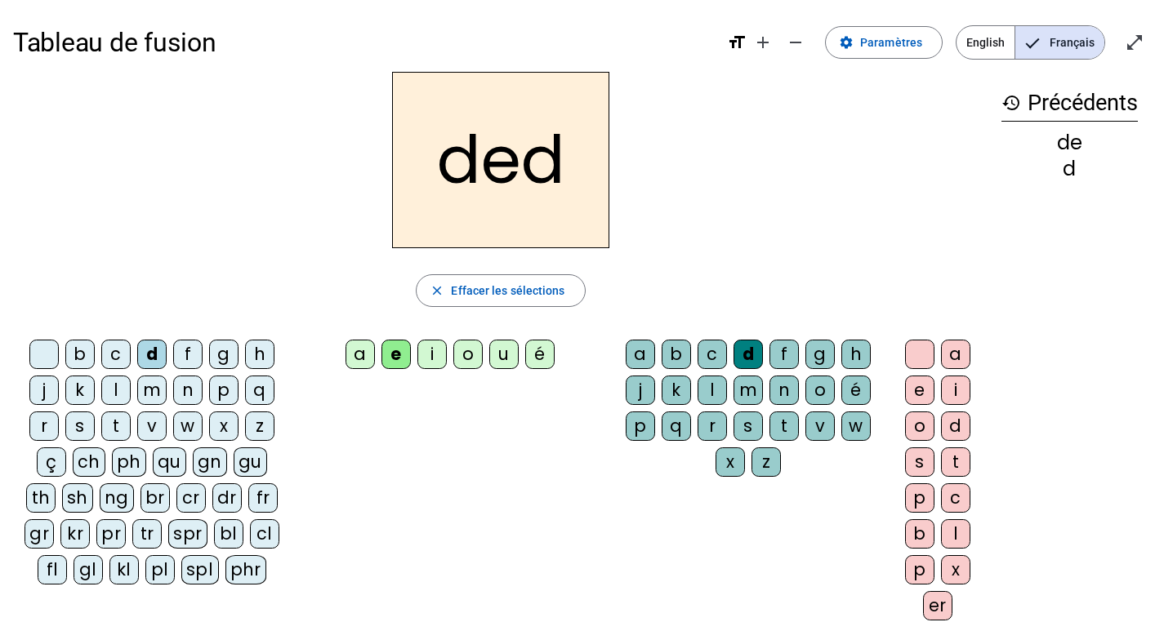
click at [442, 349] on div "i" at bounding box center [431, 354] width 29 height 29
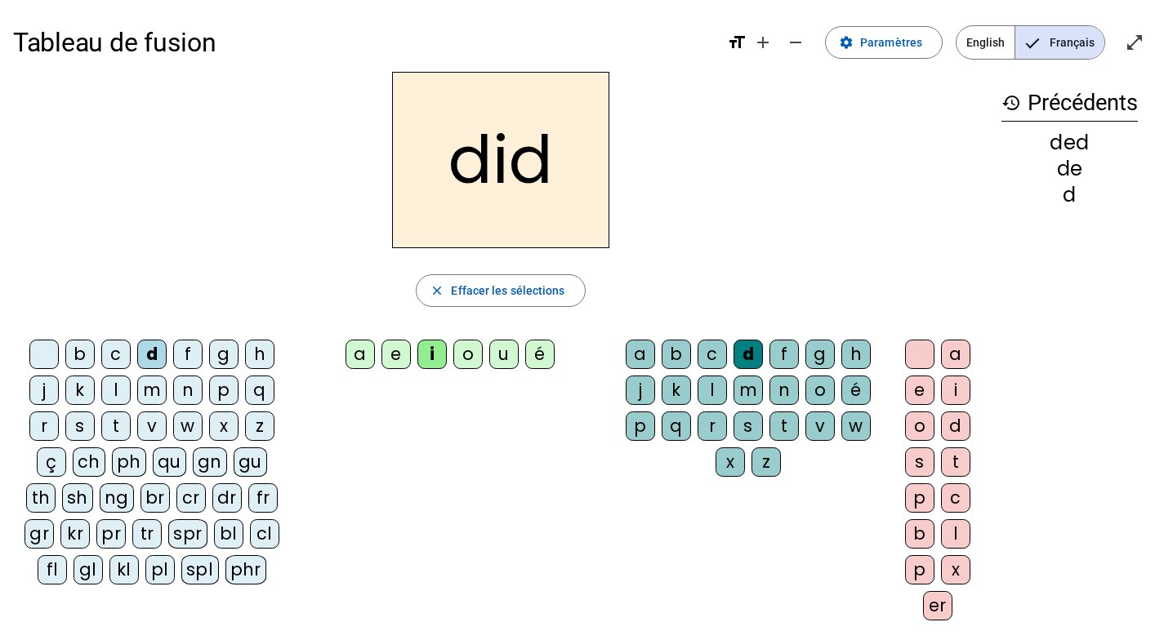
click at [917, 430] on div "o" at bounding box center [919, 426] width 29 height 29
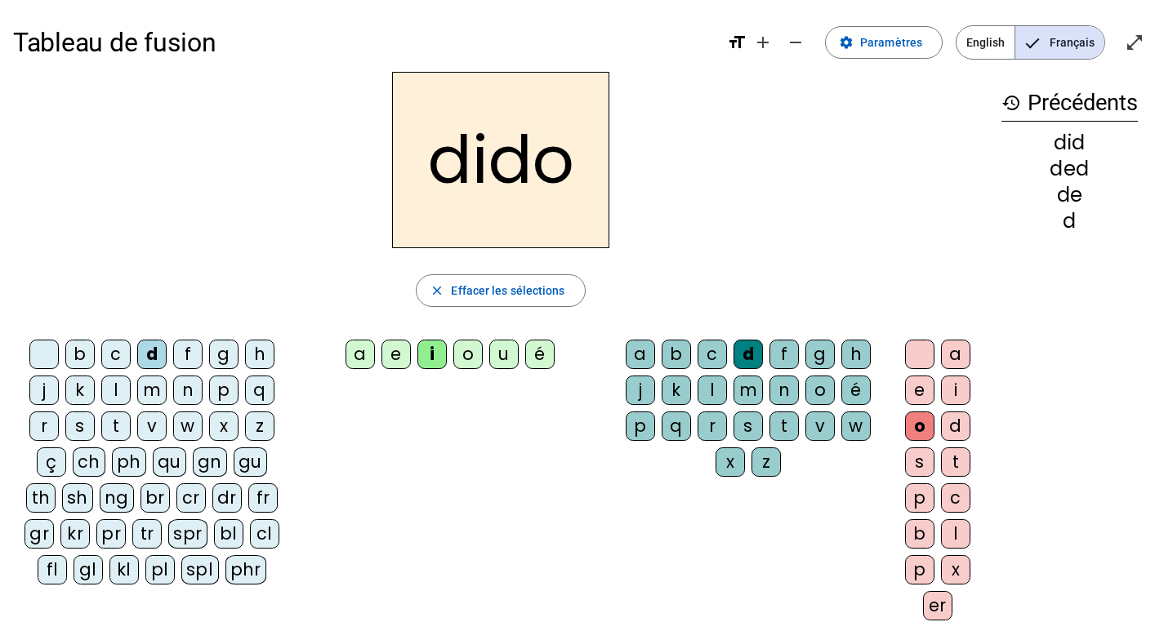
click at [155, 390] on div "m" at bounding box center [151, 390] width 29 height 29
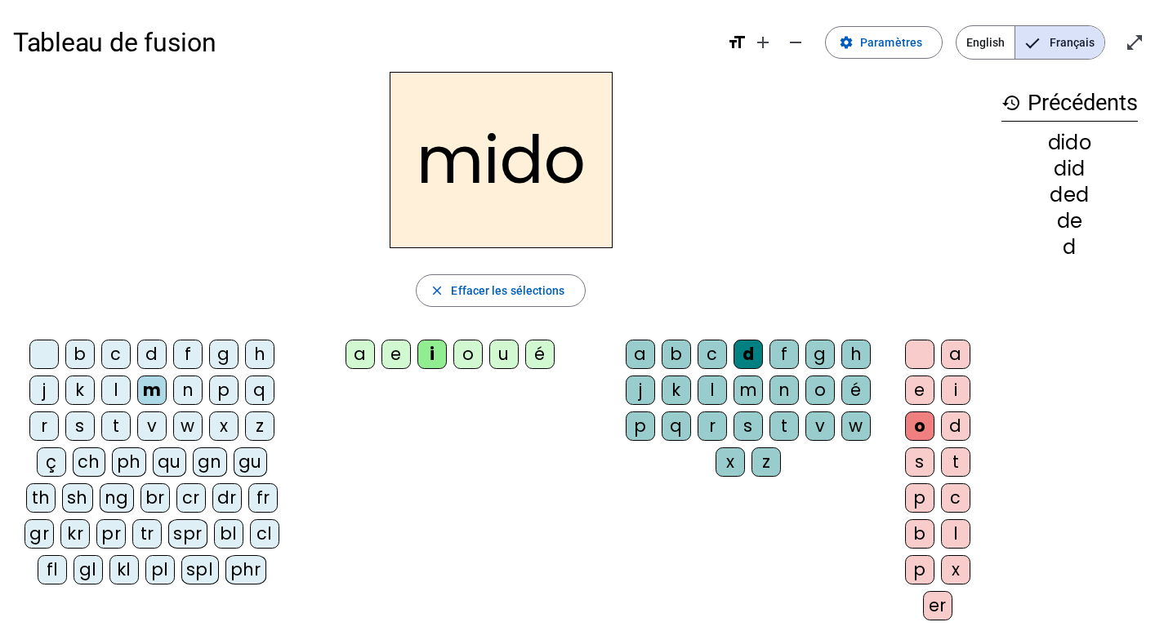
click at [221, 395] on div "p" at bounding box center [223, 390] width 29 height 29
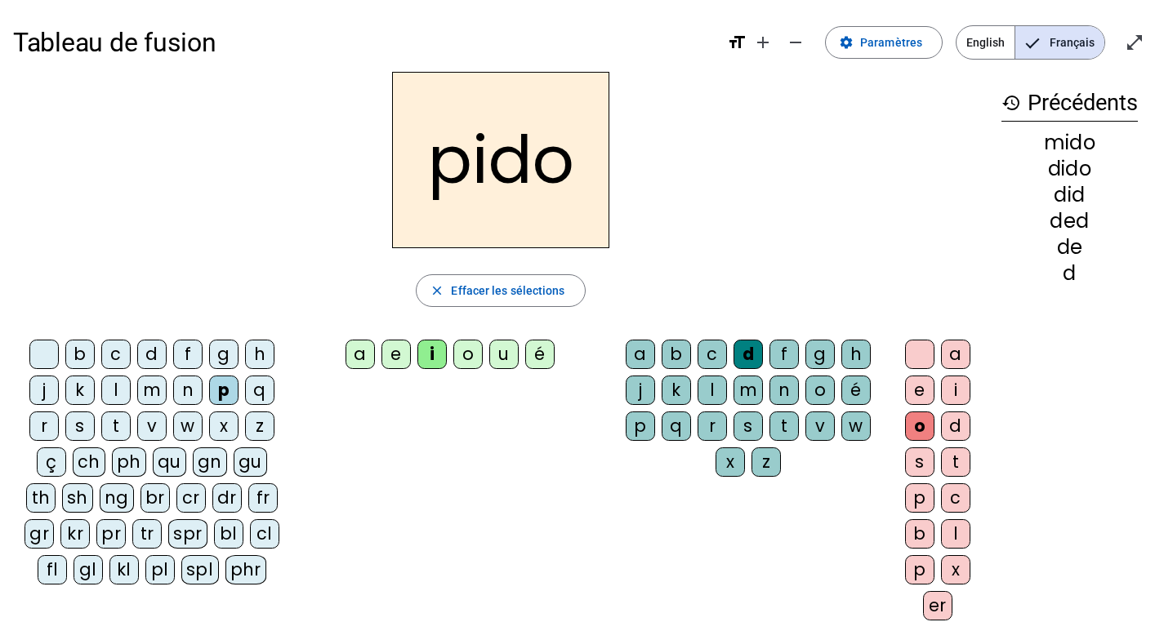
click at [394, 355] on div "e" at bounding box center [395, 354] width 29 height 29
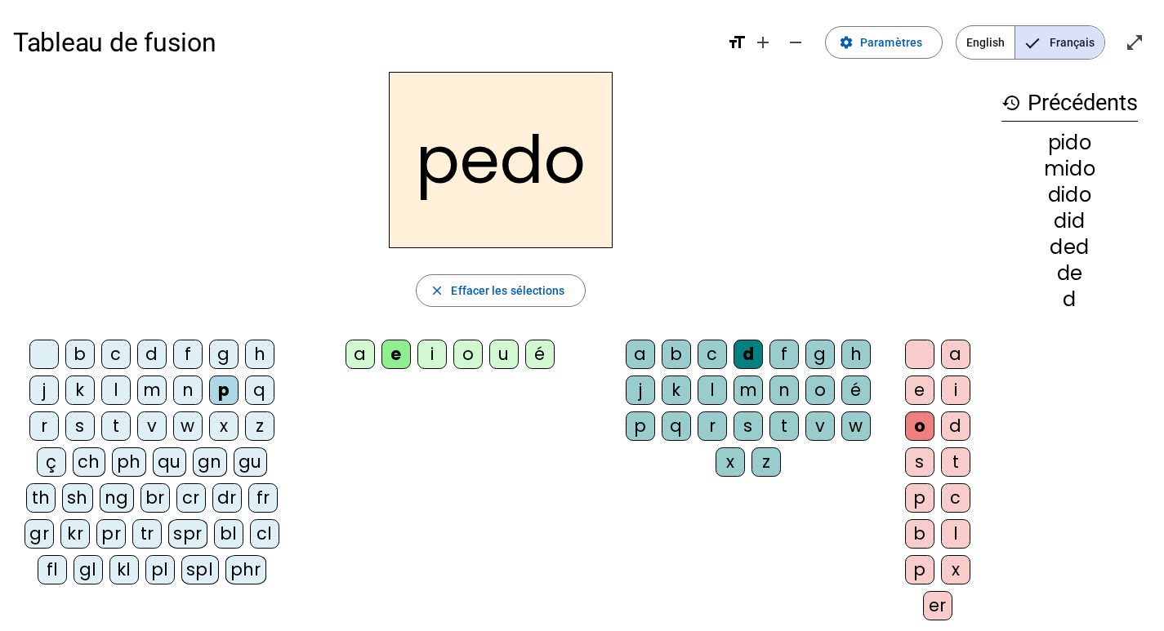
click at [480, 357] on div "o" at bounding box center [467, 354] width 29 height 29
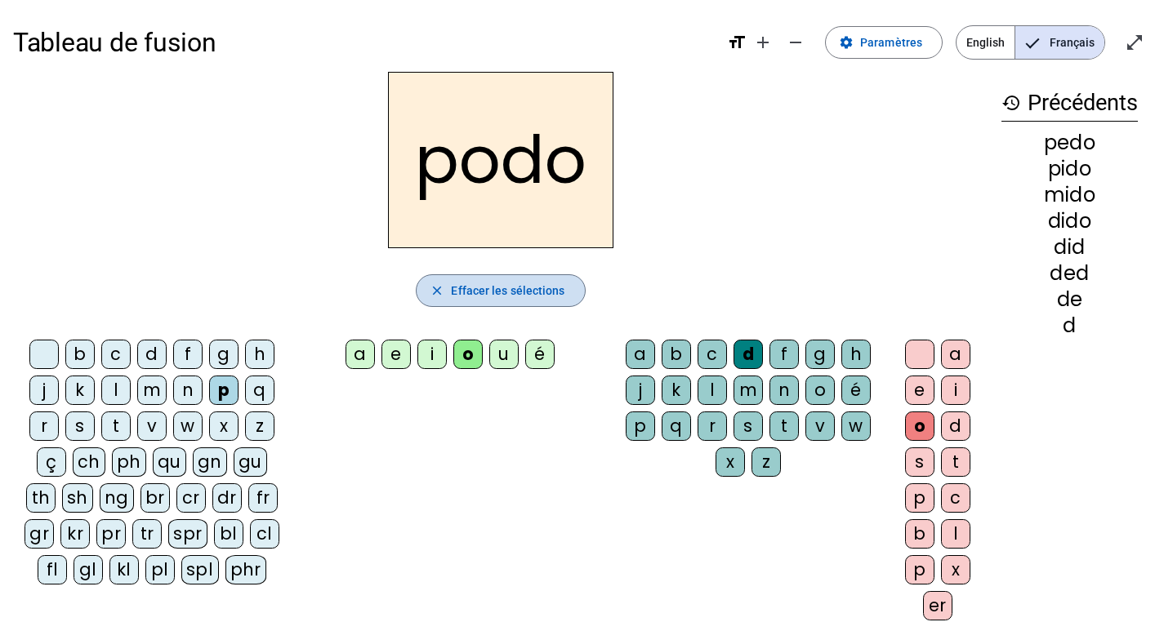
click at [532, 293] on span "Effacer les sélections" at bounding box center [507, 291] width 113 height 20
